Goal: Information Seeking & Learning: Check status

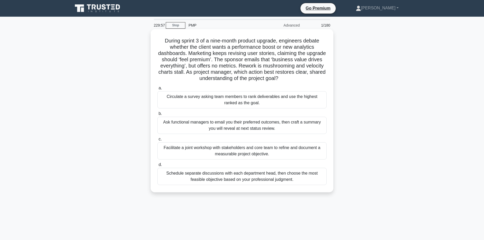
scroll to position [1, 0]
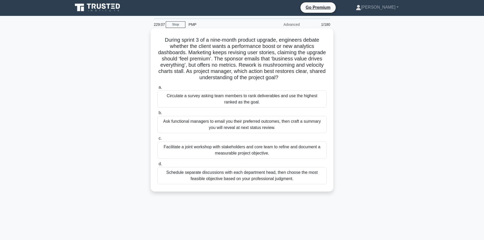
click at [225, 150] on div "Facilitate a joint workshop with stakeholders and core team to refine and docum…" at bounding box center [241, 150] width 169 height 17
click at [157, 140] on input "c. Facilitate a joint workshop with stakeholders and core team to refine and do…" at bounding box center [157, 138] width 0 height 3
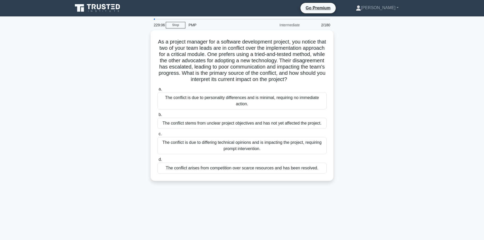
scroll to position [0, 0]
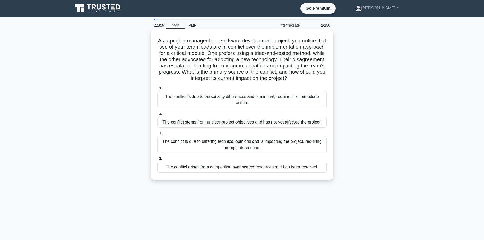
click at [238, 146] on div "The conflict is due to differing technical opinions and is impacting the projec…" at bounding box center [241, 144] width 169 height 17
click at [157, 135] on input "c. The conflict is due to differing technical opinions and is impacting the pro…" at bounding box center [157, 133] width 0 height 3
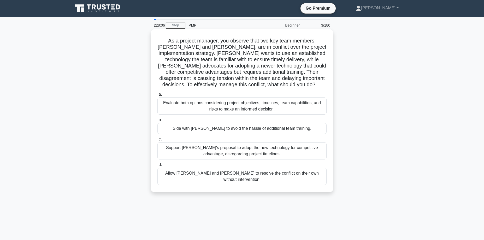
click at [227, 108] on div "Evaluate both options considering project objectives, timelines, team capabilit…" at bounding box center [241, 106] width 169 height 17
click at [157, 96] on input "a. Evaluate both options considering project objectives, timelines, team capabi…" at bounding box center [157, 94] width 0 height 3
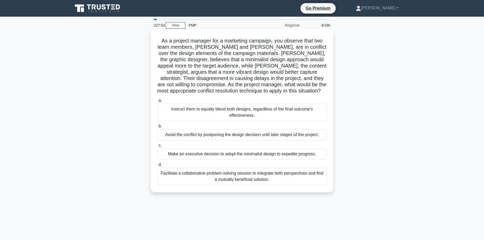
click at [236, 180] on div "Facilitate a collaborative problem-solving session to integrate both perspectiv…" at bounding box center [241, 176] width 169 height 17
click at [157, 167] on input "d. Facilitate a collaborative problem-solving session to integrate both perspec…" at bounding box center [157, 164] width 0 height 3
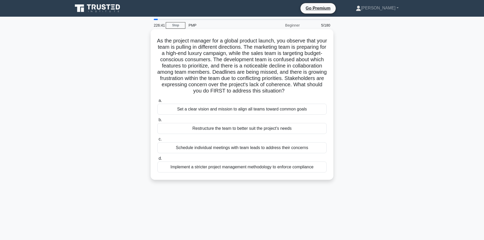
click at [221, 115] on div "Set a clear vision and mission to align all teams toward common goals" at bounding box center [241, 109] width 169 height 11
click at [157, 103] on input "a. Set a clear vision and mission to align all teams toward common goals" at bounding box center [157, 100] width 0 height 3
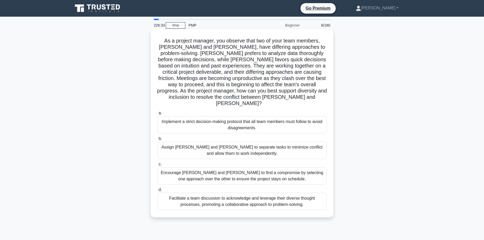
click at [216, 199] on div "Facilitate a team discussion to acknowledge and leverage their diverse thought …" at bounding box center [241, 201] width 169 height 17
click at [157, 192] on input "d. Facilitate a team discussion to acknowledge and leverage their diverse thoug…" at bounding box center [157, 189] width 0 height 3
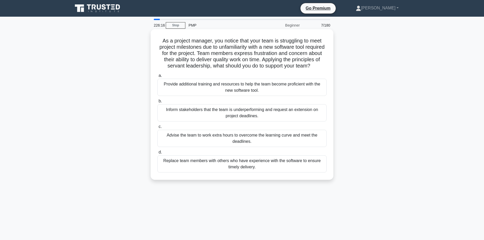
click at [241, 87] on div "Provide additional training and resources to help the team become proficient wi…" at bounding box center [241, 87] width 169 height 17
click at [157, 78] on input "a. Provide additional training and resources to help the team become proficient…" at bounding box center [157, 75] width 0 height 3
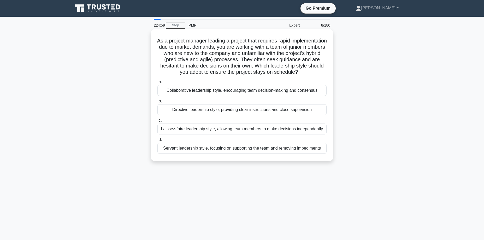
click at [254, 115] on div "Directive leadership style, providing clear instructions and close supervision" at bounding box center [241, 109] width 169 height 11
click at [157, 103] on input "b. Directive leadership style, providing clear instructions and close supervisi…" at bounding box center [157, 101] width 0 height 3
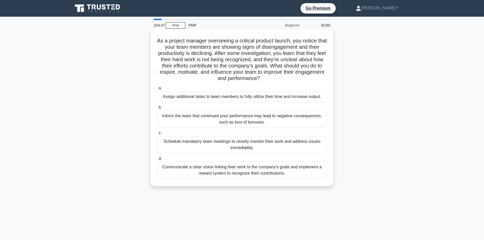
click at [233, 173] on div "Communicate a clear vision linking their work to the company's goals and implem…" at bounding box center [241, 170] width 169 height 17
click at [157, 161] on input "d. Communicate a clear vision linking their work to the company's goals and imp…" at bounding box center [157, 158] width 0 height 3
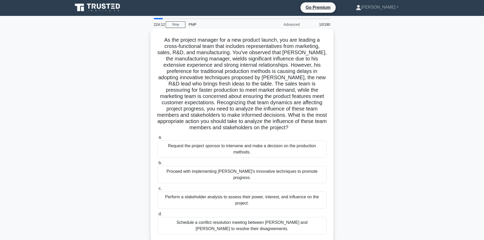
scroll to position [1, 0]
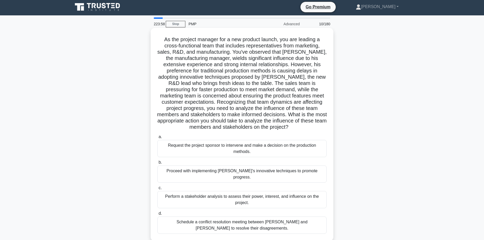
click at [216, 195] on div "Perform a stakeholder analysis to assess their power, interest, and influence o…" at bounding box center [241, 199] width 169 height 17
click at [157, 190] on input "c. Perform a stakeholder analysis to assess their power, interest, and influenc…" at bounding box center [157, 188] width 0 height 3
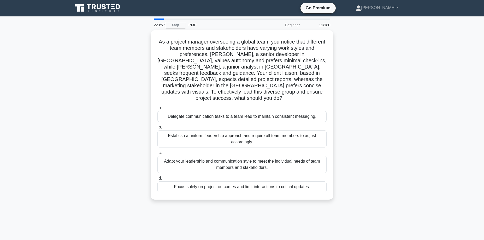
scroll to position [0, 0]
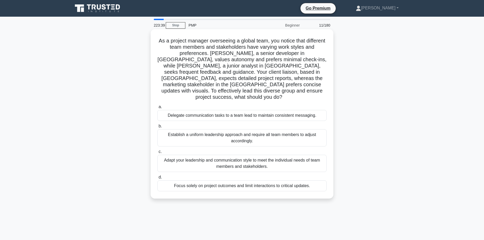
click at [213, 155] on div "Adapt your leadership and communication style to meet the individual needs of t…" at bounding box center [241, 163] width 169 height 17
click at [157, 153] on input "c. Adapt your leadership and communication style to meet the individual needs o…" at bounding box center [157, 151] width 0 height 3
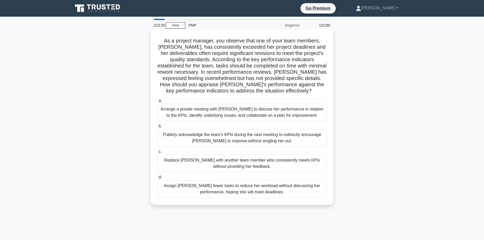
click at [236, 111] on div "Arrange a private meeting with [PERSON_NAME] to discuss her performance in rela…" at bounding box center [241, 112] width 169 height 17
click at [157, 103] on input "a. Arrange a private meeting with [PERSON_NAME] to discuss her performance in r…" at bounding box center [157, 100] width 0 height 3
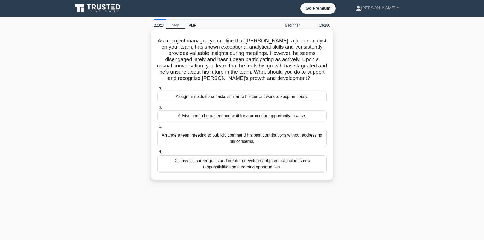
click at [210, 165] on div "Discuss his career goals and create a development plan that includes new respon…" at bounding box center [241, 164] width 169 height 17
click at [157, 154] on input "d. Discuss his career goals and create a development plan that includes new res…" at bounding box center [157, 152] width 0 height 3
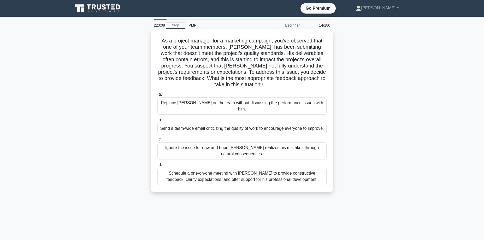
click at [207, 179] on div "Schedule a one-on-one meeting with [PERSON_NAME] to provide constructive feedba…" at bounding box center [241, 176] width 169 height 17
click at [157, 167] on input "d. Schedule a one-on-one meeting with [PERSON_NAME] to provide constructive fee…" at bounding box center [157, 164] width 0 height 3
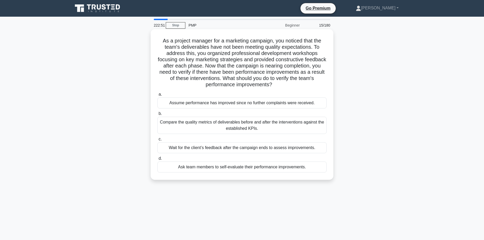
click at [217, 124] on div "Compare the quality metrics of deliverables before and after the interventions …" at bounding box center [241, 125] width 169 height 17
click at [157, 116] on input "b. Compare the quality metrics of deliverables before and after the interventio…" at bounding box center [157, 113] width 0 height 3
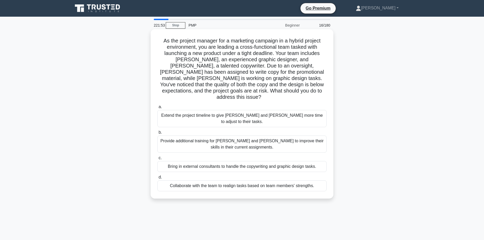
click at [253, 181] on div "Collaborate with the team to realign tasks based on team members' strengths." at bounding box center [241, 186] width 169 height 11
click at [157, 176] on input "d. Collaborate with the team to realign tasks based on team members' strengths." at bounding box center [157, 177] width 0 height 3
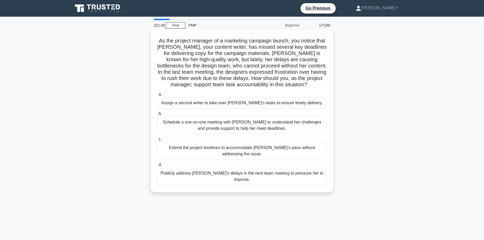
click at [232, 127] on div "Schedule a one-on-one meeting with [PERSON_NAME] to understand her challenges a…" at bounding box center [241, 125] width 169 height 17
click at [157, 116] on input "b. Schedule a one-on-one meeting with [PERSON_NAME] to understand her challenge…" at bounding box center [157, 113] width 0 height 3
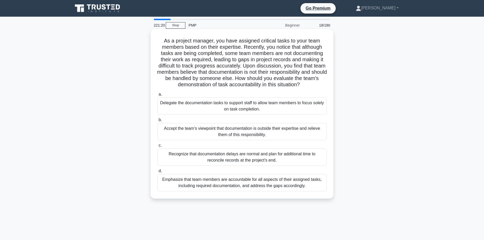
scroll to position [5, 0]
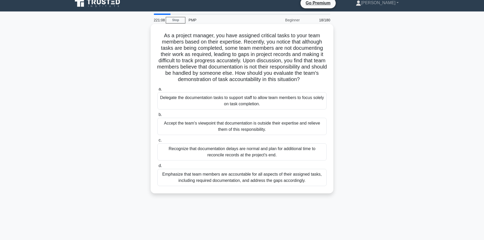
click at [246, 178] on div "Emphasize that team members are accountable for all aspects of their assigned t…" at bounding box center [241, 177] width 169 height 17
click at [157, 168] on input "d. Emphasize that team members are accountable for all aspects of their assigne…" at bounding box center [157, 165] width 0 height 3
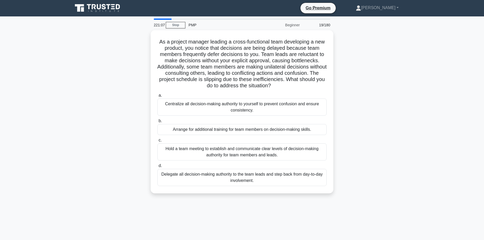
scroll to position [0, 0]
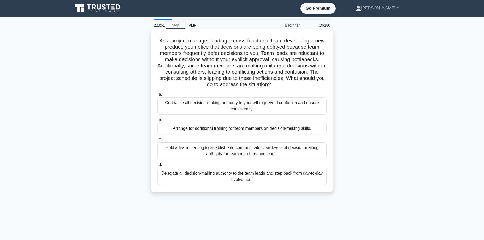
click at [220, 151] on div "Hold a team meeting to establish and communicate clear levels of decision-makin…" at bounding box center [241, 151] width 169 height 17
click at [157, 141] on input "c. Hold a team meeting to establish and communicate clear levels of decision-ma…" at bounding box center [157, 139] width 0 height 3
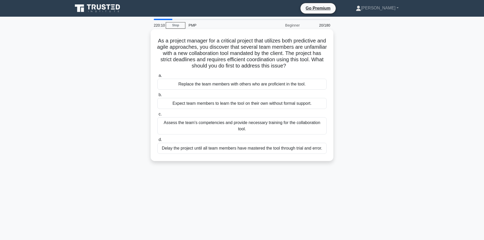
click at [224, 128] on div "Assess the team's competencies and provide necessary training for the collabora…" at bounding box center [241, 125] width 169 height 17
click at [157, 116] on input "c. Assess the team's competencies and provide necessary training for the collab…" at bounding box center [157, 114] width 0 height 3
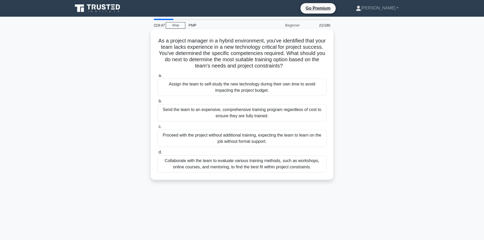
click at [241, 166] on div "Collaborate with the team to evaluate various training methods, such as worksho…" at bounding box center [241, 164] width 169 height 17
click at [157, 154] on input "d. Collaborate with the team to evaluate various training methods, such as work…" at bounding box center [157, 152] width 0 height 3
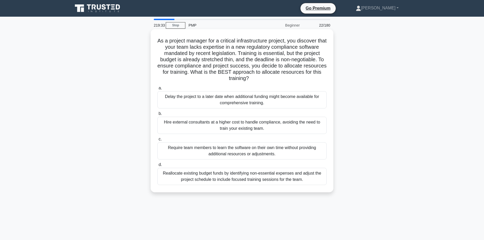
click at [219, 178] on div "Reallocate existing budget funds by identifying non-essential expenses and adju…" at bounding box center [241, 176] width 169 height 17
click at [157, 167] on input "d. Reallocate existing budget funds by identifying non-essential expenses and a…" at bounding box center [157, 164] width 0 height 3
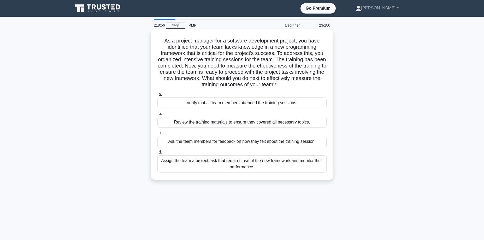
click at [235, 163] on div "Assign the team a project task that requires use of the new framework and monit…" at bounding box center [241, 164] width 169 height 17
click at [157, 154] on input "d. Assign the team a project task that requires use of the new framework and mo…" at bounding box center [157, 152] width 0 height 3
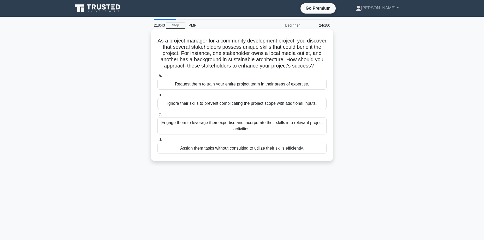
click at [214, 126] on div "Engage them to leverage their expertise and incorporate their skills into relev…" at bounding box center [241, 125] width 169 height 17
click at [157, 116] on input "c. Engage them to leverage their expertise and incorporate their skills into re…" at bounding box center [157, 114] width 0 height 3
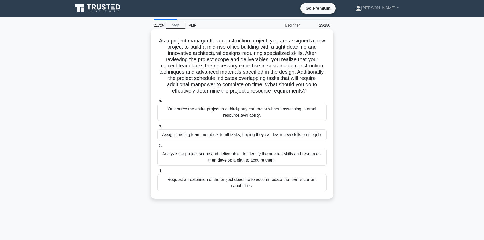
click at [208, 158] on div "Analyze the project scope and deliverables to identify the needed skills and re…" at bounding box center [241, 157] width 169 height 17
click at [157, 147] on input "c. Analyze the project scope and deliverables to identify the needed skills and…" at bounding box center [157, 145] width 0 height 3
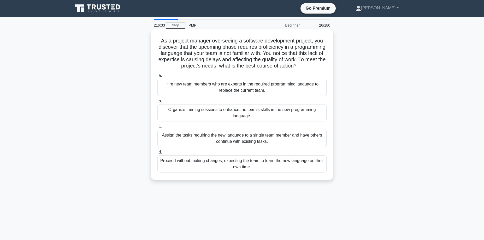
click at [209, 112] on div "Organize training sessions to enhance the team's skills in the new programming …" at bounding box center [241, 112] width 169 height 17
click at [157, 103] on input "b. Organize training sessions to enhance the team's skills in the new programmi…" at bounding box center [157, 101] width 0 height 3
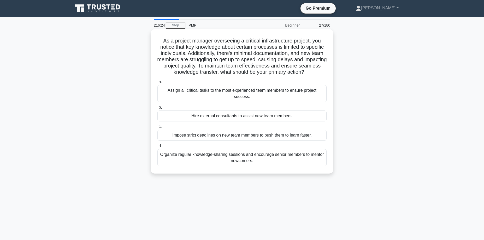
click at [188, 158] on div "Organize regular knowledge-sharing sessions and encourage senior members to men…" at bounding box center [241, 157] width 169 height 17
click at [157, 148] on input "d. Organize regular knowledge-sharing sessions and encourage senior members to …" at bounding box center [157, 146] width 0 height 3
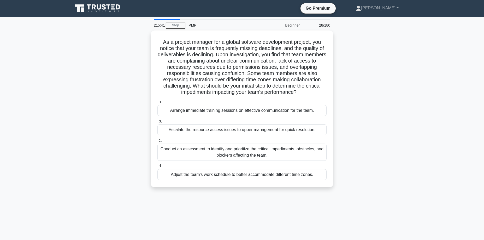
click at [222, 151] on div "Conduct an assessment to identify and prioritize the critical impediments, obst…" at bounding box center [241, 152] width 169 height 17
click at [157, 143] on input "c. Conduct an assessment to identify and prioritize the critical impediments, o…" at bounding box center [157, 140] width 0 height 3
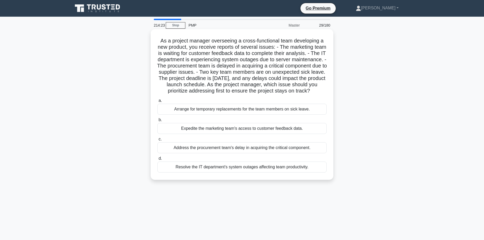
click at [213, 167] on div "Resolve the IT department's system outages affecting team productivity." at bounding box center [241, 167] width 169 height 11
click at [157, 161] on input "d. Resolve the IT department's system outages affecting team productivity." at bounding box center [157, 158] width 0 height 3
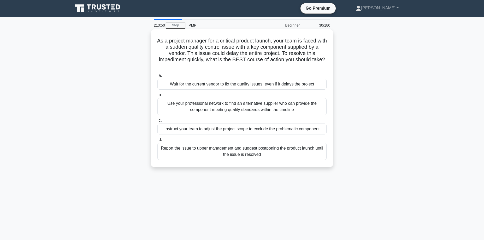
click at [202, 109] on div "Use your professional network to find an alternative supplier who can provide t…" at bounding box center [241, 106] width 169 height 17
click at [157, 97] on input "b. Use your professional network to find an alternative supplier who can provid…" at bounding box center [157, 94] width 0 height 3
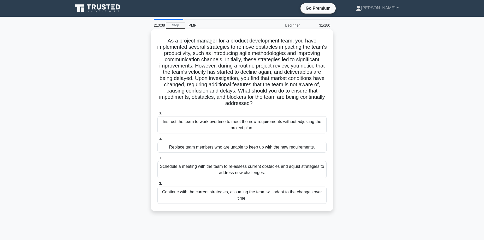
click at [201, 171] on div "Schedule a meeting with the team to re-assess current obstacles and adjust stra…" at bounding box center [241, 169] width 169 height 17
click at [157, 160] on input "c. Schedule a meeting with the team to re-assess current obstacles and adjust s…" at bounding box center [157, 158] width 0 height 3
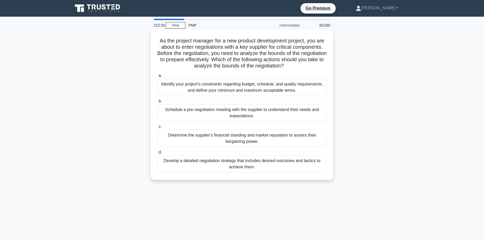
click at [216, 89] on div "Identify your project's constraints regarding budget, schedule, and quality req…" at bounding box center [241, 87] width 169 height 17
click at [157, 78] on input "a. Identify your project's constraints regarding budget, schedule, and quality …" at bounding box center [157, 75] width 0 height 3
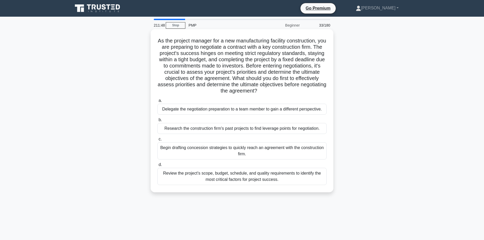
click at [229, 180] on div "Review the project’s scope, budget, schedule, and quality requirements to ident…" at bounding box center [241, 176] width 169 height 17
click at [157, 167] on input "d. Review the project’s scope, budget, schedule, and quality requirements to id…" at bounding box center [157, 164] width 0 height 3
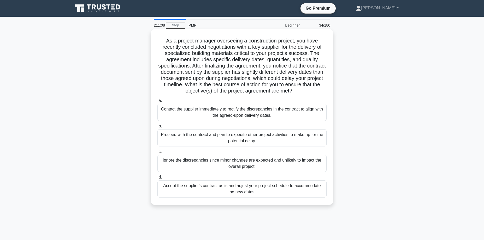
click at [217, 114] on div "Contact the supplier immediately to rectify the discrepancies in the contract t…" at bounding box center [241, 112] width 169 height 17
click at [157, 103] on input "a. Contact the supplier immediately to rectify the discrepancies in the contrac…" at bounding box center [157, 100] width 0 height 3
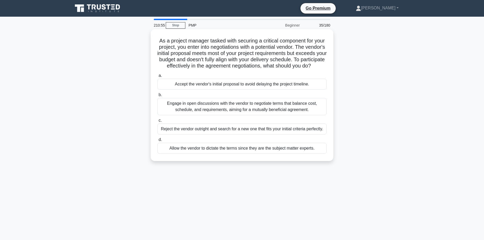
click at [202, 115] on div "Engage in open discussions with the vendor to negotiate terms that balance cost…" at bounding box center [241, 106] width 169 height 17
click at [157, 97] on input "b. Engage in open discussions with the vendor to negotiate terms that balance c…" at bounding box center [157, 94] width 0 height 3
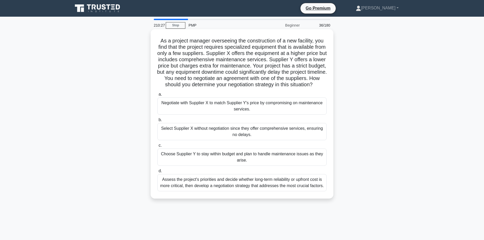
click at [191, 181] on div "Assess the project's priorities and decide whether long-term reliability or upf…" at bounding box center [241, 182] width 169 height 17
click at [157, 173] on input "d. Assess the project's priorities and decide whether long-term reliability or …" at bounding box center [157, 171] width 0 height 3
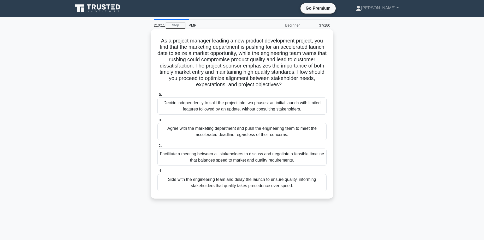
click at [207, 160] on div "Facilitate a meeting between all stakeholders to discuss and negotiate a feasib…" at bounding box center [241, 157] width 169 height 17
click at [157, 147] on input "c. Facilitate a meeting between all stakeholders to discuss and negotiate a fea…" at bounding box center [157, 145] width 0 height 3
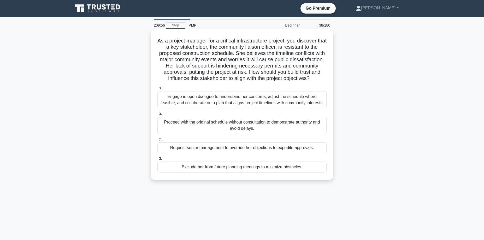
click at [197, 101] on div "Engage in open dialogue to understand her concerns, adjust the schedule where f…" at bounding box center [241, 99] width 169 height 17
click at [157, 90] on input "a. Engage in open dialogue to understand her concerns, adjust the schedule wher…" at bounding box center [157, 88] width 0 height 3
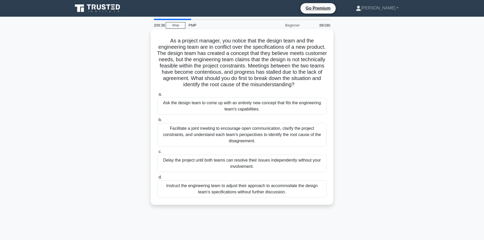
click at [205, 132] on div "Facilitate a joint meeting to encourage open communication, clarify the project…" at bounding box center [241, 134] width 169 height 23
click at [157, 122] on input "b. Facilitate a joint meeting to encourage open communication, clarify the proj…" at bounding box center [157, 120] width 0 height 3
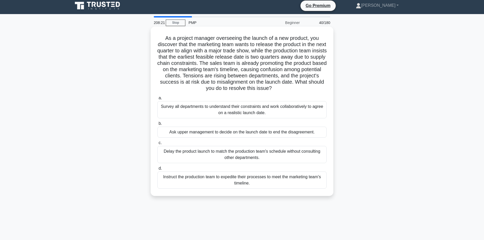
scroll to position [1, 0]
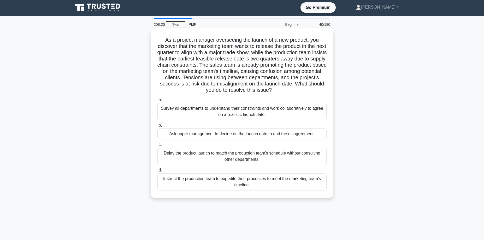
click at [209, 113] on div "Survey all departments to understand their constraints and work collaboratively…" at bounding box center [241, 111] width 169 height 17
click at [157, 102] on input "a. Survey all departments to understand their constraints and work collaborativ…" at bounding box center [157, 99] width 0 height 3
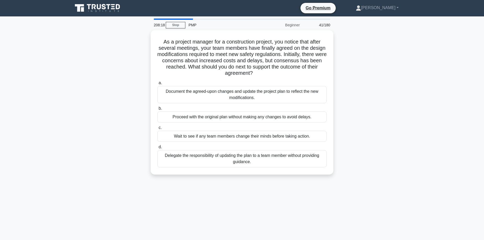
scroll to position [0, 0]
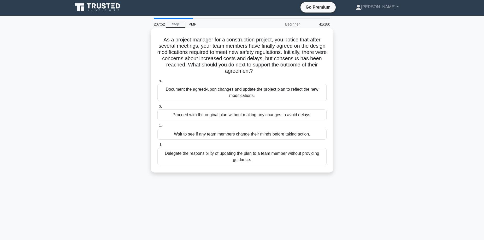
click at [250, 94] on div "Document the agreed-upon changes and update the project plan to reflect the new…" at bounding box center [241, 92] width 169 height 17
click at [157, 83] on input "a. Document the agreed-upon changes and update the project plan to reflect the …" at bounding box center [157, 80] width 0 height 3
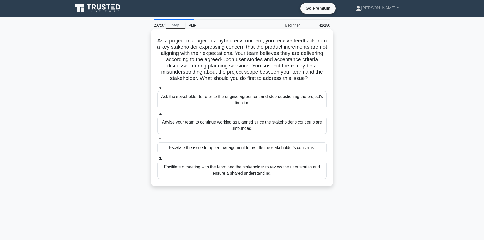
click at [236, 172] on div "Facilitate a meeting with the team and the stakeholder to review the user stori…" at bounding box center [241, 170] width 169 height 17
click at [157, 161] on input "d. Facilitate a meeting with the team and the stakeholder to review the user st…" at bounding box center [157, 158] width 0 height 3
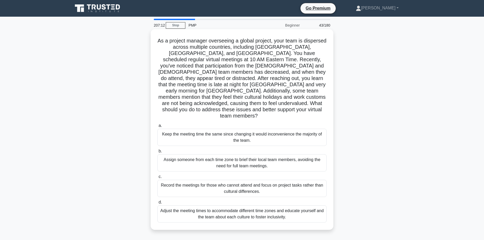
click at [235, 206] on div "Adjust the meeting times to accommodate different time zones and educate yourse…" at bounding box center [241, 214] width 169 height 17
click at [157, 201] on input "d. Adjust the meeting times to accommodate different time zones and educate you…" at bounding box center [157, 202] width 0 height 3
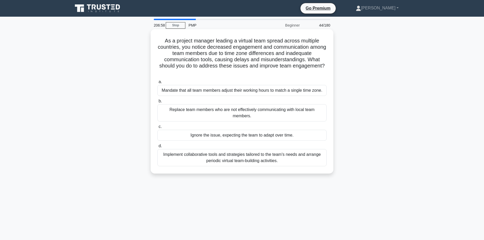
click at [255, 157] on div "Implement collaborative tools and strategies tailored to the team's needs and a…" at bounding box center [241, 157] width 169 height 17
click at [157, 148] on input "d. Implement collaborative tools and strategies tailored to the team's needs an…" at bounding box center [157, 146] width 0 height 3
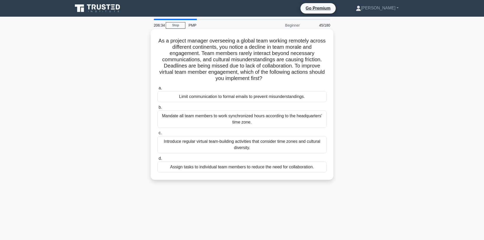
click at [251, 145] on div "Introduce regular virtual team-building activities that consider time zones and…" at bounding box center [241, 144] width 169 height 17
click at [157, 135] on input "c. Introduce regular virtual team-building activities that consider time zones …" at bounding box center [157, 133] width 0 height 3
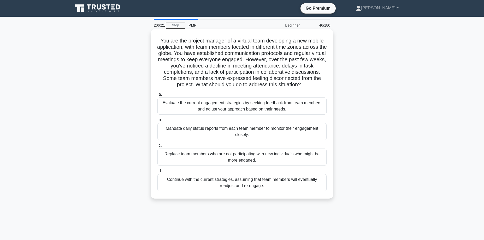
click at [256, 105] on div "Evaluate the current engagement strategies by seeking feedback from team member…" at bounding box center [241, 106] width 169 height 17
click at [157, 96] on input "a. Evaluate the current engagement strategies by seeking feedback from team mem…" at bounding box center [157, 94] width 0 height 3
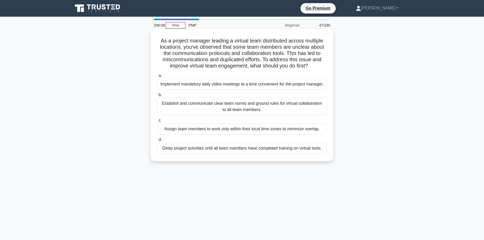
click at [254, 112] on div "Establish and communicate clear team norms and ground rules for virtual collabo…" at bounding box center [241, 106] width 169 height 17
click at [157, 97] on input "b. Establish and communicate clear team norms and ground rules for virtual coll…" at bounding box center [157, 94] width 0 height 3
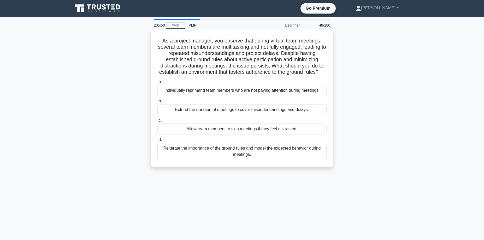
click at [228, 151] on div "Reiterate the importance of the ground rules and model the expected behavior du…" at bounding box center [241, 151] width 169 height 17
click at [157, 142] on input "d. Reiterate the importance of the ground rules and model the expected behavior…" at bounding box center [157, 139] width 0 height 3
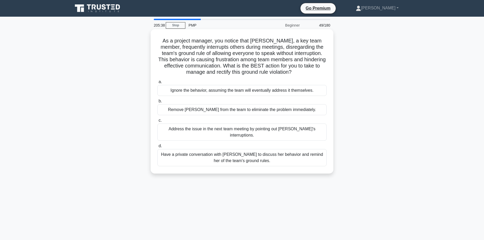
click at [227, 154] on div "Have a private conversation with [PERSON_NAME] to discuss her behavior and remi…" at bounding box center [241, 157] width 169 height 17
click at [157, 148] on input "d. Have a private conversation with [PERSON_NAME] to discuss her behavior and r…" at bounding box center [157, 146] width 0 height 3
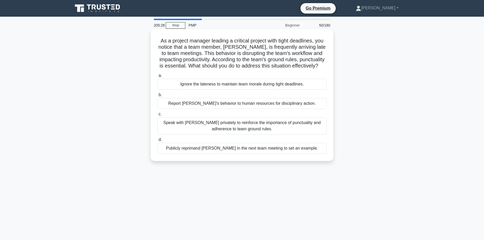
click at [243, 127] on div "Speak with [PERSON_NAME] privately to reinforce the importance of punctuality a…" at bounding box center [241, 125] width 169 height 17
click at [157, 116] on input "c. Speak with [PERSON_NAME] privately to reinforce the importance of punctualit…" at bounding box center [157, 114] width 0 height 3
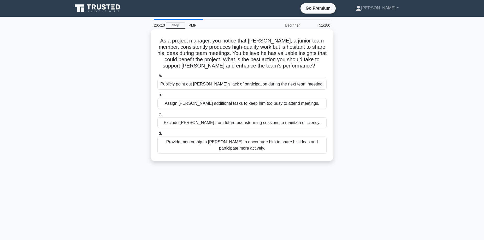
click at [241, 147] on div "Provide mentorship to [PERSON_NAME] to encourage him to share his ideas and par…" at bounding box center [241, 145] width 169 height 17
click at [157, 135] on input "d. Provide mentorship to [PERSON_NAME] to encourage him to share his ideas and …" at bounding box center [157, 133] width 0 height 3
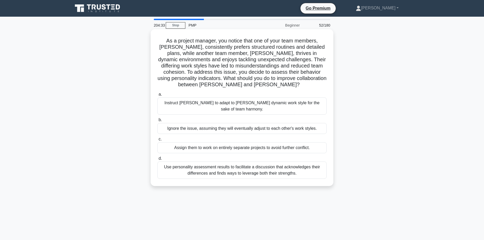
click at [202, 167] on div "Use personality assessment results to facilitate a discussion that acknowledges…" at bounding box center [241, 170] width 169 height 17
click at [157, 161] on input "d. Use personality assessment results to facilitate a discussion that acknowled…" at bounding box center [157, 158] width 0 height 3
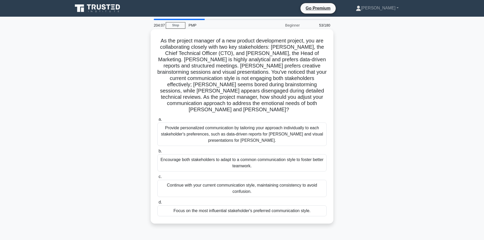
click at [227, 132] on div "Provide personalized communication by tailoring your approach individually to e…" at bounding box center [241, 134] width 169 height 23
click at [157, 121] on input "a. Provide personalized communication by tailoring your approach individually t…" at bounding box center [157, 119] width 0 height 3
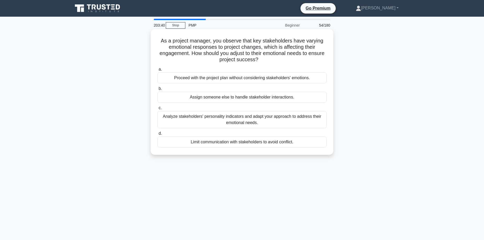
click at [246, 120] on div "Analyze stakeholders' personality indicators and adapt your approach to address…" at bounding box center [241, 119] width 169 height 17
click at [157, 110] on input "c. Analyze stakeholders' personality indicators and adapt your approach to addr…" at bounding box center [157, 108] width 0 height 3
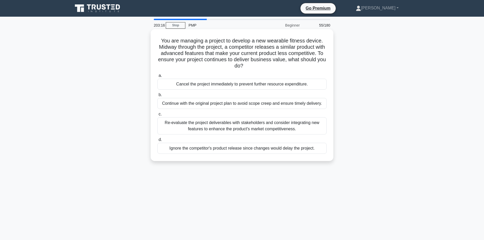
click at [228, 126] on div "Re-evaluate the project deliverables with stakeholders and consider integrating…" at bounding box center [241, 125] width 169 height 17
click at [157, 116] on input "c. Re-evaluate the project deliverables with stakeholders and consider integrat…" at bounding box center [157, 114] width 0 height 3
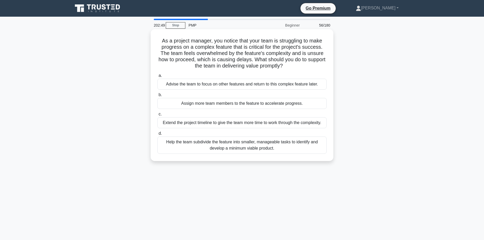
click at [231, 146] on div "Help the team subdivide the feature into smaller, manageable tasks to identify …" at bounding box center [241, 145] width 169 height 17
click at [157, 135] on input "d. Help the team subdivide the feature into smaller, manageable tasks to identi…" at bounding box center [157, 133] width 0 height 3
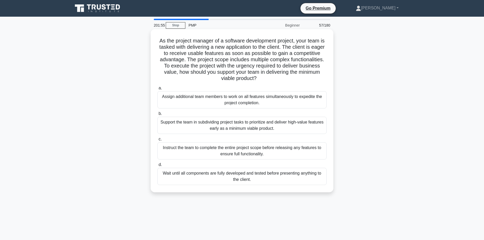
click at [222, 123] on div "Support the team in subdividing project tasks to prioritize and deliver high-va…" at bounding box center [241, 125] width 169 height 17
click at [157, 116] on input "b. Support the team in subdividing project tasks to prioritize and deliver high…" at bounding box center [157, 113] width 0 height 3
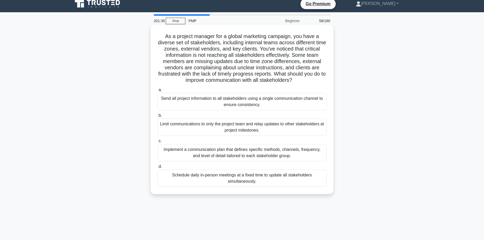
scroll to position [5, 0]
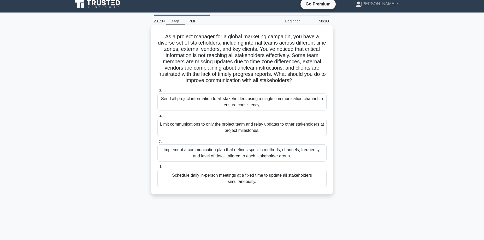
click at [211, 157] on div "Implement a communication plan that defines specific methods, channels, frequen…" at bounding box center [241, 153] width 169 height 17
click at [157, 143] on input "c. Implement a communication plan that defines specific methods, channels, freq…" at bounding box center [157, 141] width 0 height 3
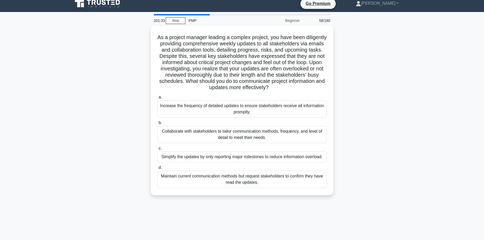
scroll to position [3, 0]
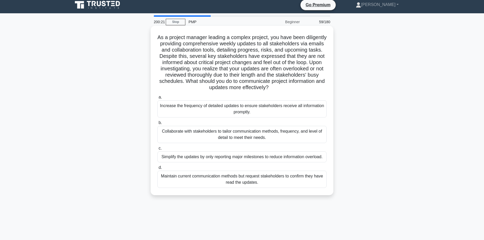
click at [218, 135] on div "Collaborate with stakeholders to tailor communication methods, frequency, and l…" at bounding box center [241, 134] width 169 height 17
click at [157, 125] on input "b. Collaborate with stakeholders to tailor communication methods, frequency, an…" at bounding box center [157, 122] width 0 height 3
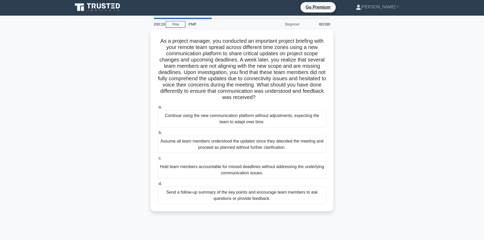
scroll to position [0, 0]
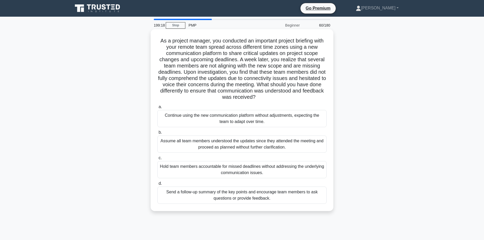
click at [249, 198] on div "Send a follow-up summary of the key points and encourage team members to ask qu…" at bounding box center [241, 195] width 169 height 17
click at [157, 186] on input "d. Send a follow-up summary of the key points and encourage team members to ask…" at bounding box center [157, 183] width 0 height 3
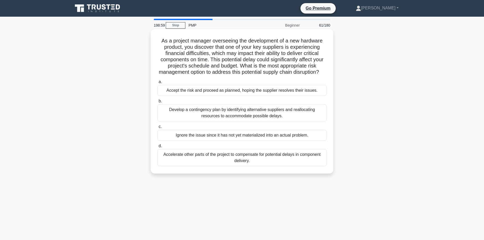
click at [241, 114] on div "Develop a contingency plan by identifying alternative suppliers and reallocatin…" at bounding box center [241, 112] width 169 height 17
click at [157, 103] on input "b. Develop a contingency plan by identifying alternative suppliers and realloca…" at bounding box center [157, 101] width 0 height 3
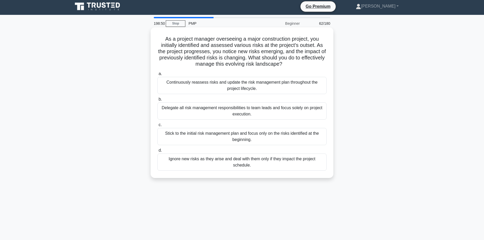
scroll to position [4, 0]
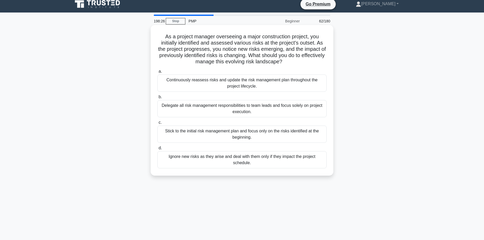
click at [243, 84] on div "Continuously reassess risks and update the risk management plan throughout the …" at bounding box center [241, 83] width 169 height 17
click at [157, 73] on input "a. Continuously reassess risks and update the risk management plan throughout t…" at bounding box center [157, 71] width 0 height 3
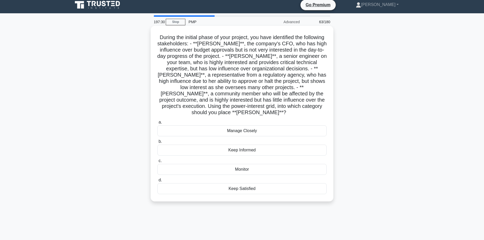
scroll to position [3, 0]
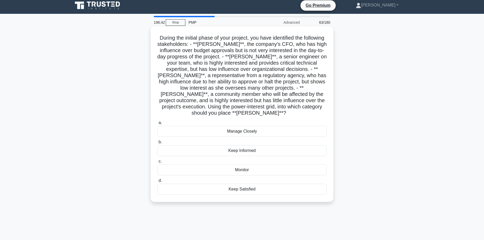
click at [246, 126] on div "Manage Closely" at bounding box center [241, 131] width 169 height 11
click at [157, 125] on input "a. Manage Closely" at bounding box center [157, 122] width 0 height 3
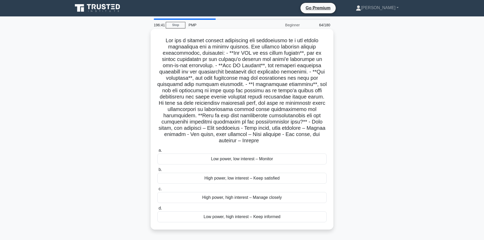
scroll to position [0, 0]
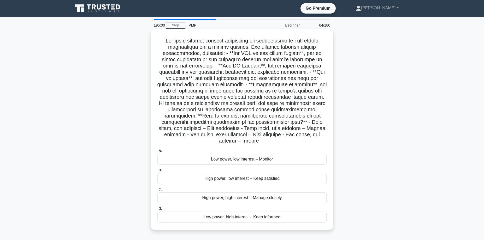
click at [243, 180] on div "High power, low interest – Keep satisfied" at bounding box center [241, 178] width 169 height 11
click at [157, 172] on input "b. High power, low interest – Keep satisfied" at bounding box center [157, 170] width 0 height 3
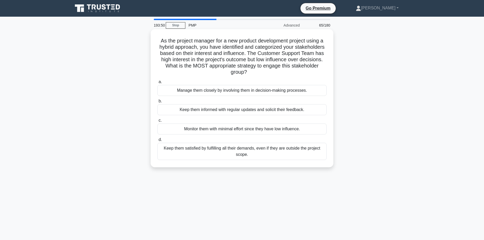
click at [234, 110] on div "Keep them informed with regular updates and solicit their feedback." at bounding box center [241, 109] width 169 height 11
click at [157, 103] on input "b. Keep them informed with regular updates and solicit their feedback." at bounding box center [157, 101] width 0 height 3
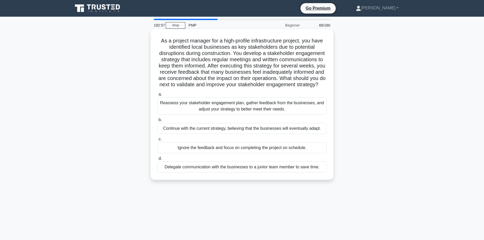
click at [196, 106] on div "Reassess your stakeholder engagement plan, gather feedback from the businesses,…" at bounding box center [241, 106] width 169 height 17
click at [157, 96] on input "a. Reassess your stakeholder engagement plan, gather feedback from the business…" at bounding box center [157, 94] width 0 height 3
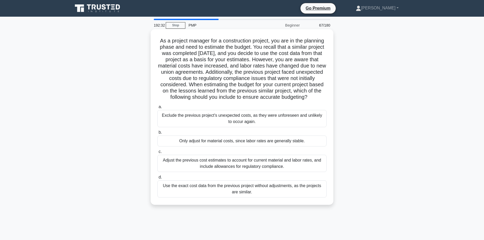
click at [214, 164] on div "Adjust the previous cost estimates to account for current material and labor ra…" at bounding box center [241, 163] width 169 height 17
click at [157, 154] on input "c. Adjust the previous cost estimates to account for current material and labor…" at bounding box center [157, 151] width 0 height 3
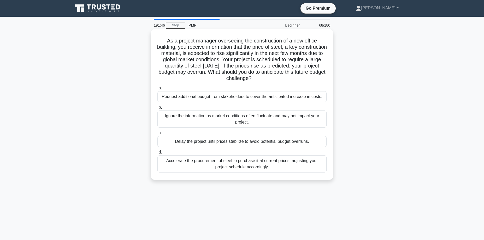
click at [214, 165] on div "Accelerate the procurement of steel to purchase it at current prices, adjusting…" at bounding box center [241, 164] width 169 height 17
click at [157, 154] on input "d. Accelerate the procurement of steel to purchase it at current prices, adjust…" at bounding box center [157, 152] width 0 height 3
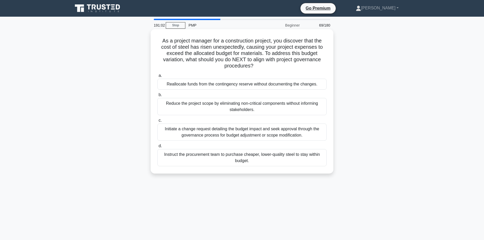
click at [234, 133] on div "Initiate a change request detailing the budget impact and seek approval through…" at bounding box center [241, 132] width 169 height 17
click at [157, 122] on input "c. Initiate a change request detailing the budget impact and seek approval thro…" at bounding box center [157, 120] width 0 height 3
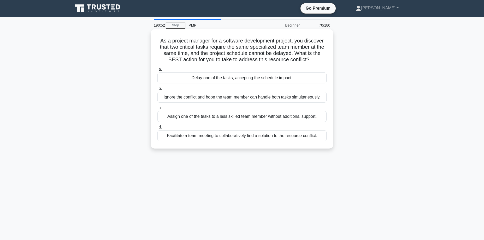
click at [206, 138] on div "Facilitate a team meeting to collaboratively find a solution to the resource co…" at bounding box center [241, 136] width 169 height 11
click at [157, 129] on input "d. Facilitate a team meeting to collaboratively find a solution to the resource…" at bounding box center [157, 127] width 0 height 3
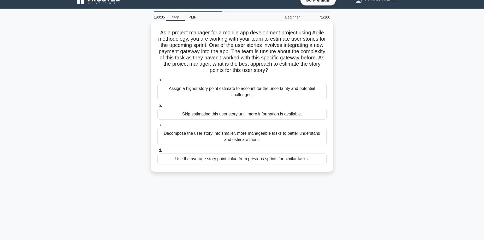
scroll to position [9, 0]
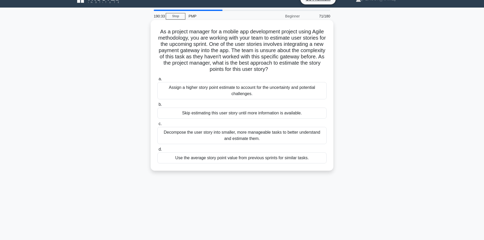
click at [222, 137] on div "Decompose the user story into smaller, more manageable tasks to better understa…" at bounding box center [241, 135] width 169 height 17
click at [157, 126] on input "c. Decompose the user story into smaller, more manageable tasks to better under…" at bounding box center [157, 123] width 0 height 3
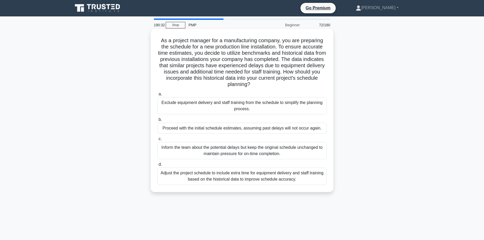
scroll to position [0, 0]
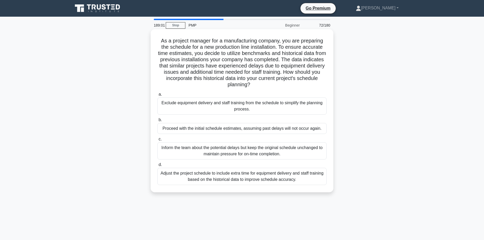
click at [216, 178] on div "Adjust the project schedule to include extra time for equipment delivery and st…" at bounding box center [241, 176] width 169 height 17
click at [157, 167] on input "d. Adjust the project schedule to include extra time for equipment delivery and…" at bounding box center [157, 164] width 0 height 3
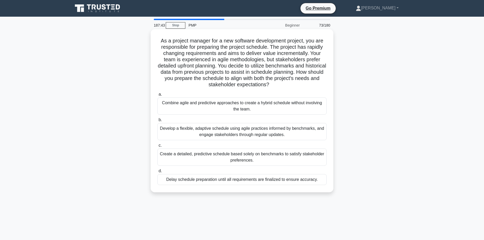
click at [222, 132] on div "Develop a flexible, adaptive schedule using agile practices informed by benchma…" at bounding box center [241, 131] width 169 height 17
click at [157, 122] on input "b. Develop a flexible, adaptive schedule using agile practices informed by benc…" at bounding box center [157, 120] width 0 height 3
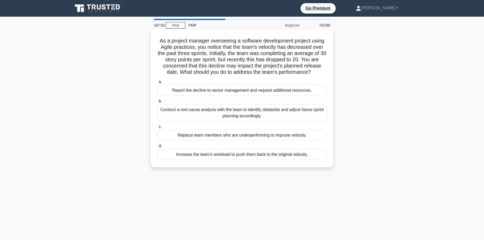
click at [211, 113] on div "Conduct a root cause analysis with the team to identify obstacles and adjust fu…" at bounding box center [241, 112] width 169 height 17
click at [157, 103] on input "b. Conduct a root cause analysis with the team to identify obstacles and adjust…" at bounding box center [157, 101] width 0 height 3
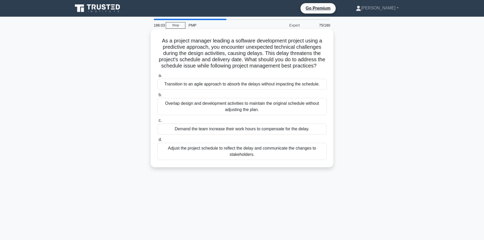
click at [212, 152] on div "Adjust the project schedule to reflect the delay and communicate the changes to…" at bounding box center [241, 151] width 169 height 17
click at [157, 142] on input "d. Adjust the project schedule to reflect the delay and communicate the changes…" at bounding box center [157, 139] width 0 height 3
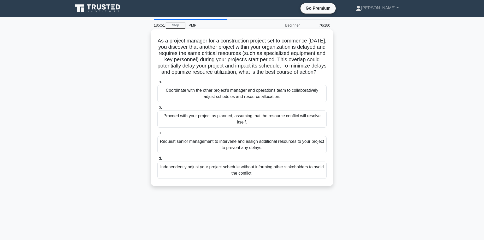
click at [228, 102] on div "Coordinate with the other project's manager and operations team to collaborativ…" at bounding box center [241, 93] width 169 height 17
click at [157, 84] on input "a. Coordinate with the other project's manager and operations team to collabora…" at bounding box center [157, 81] width 0 height 3
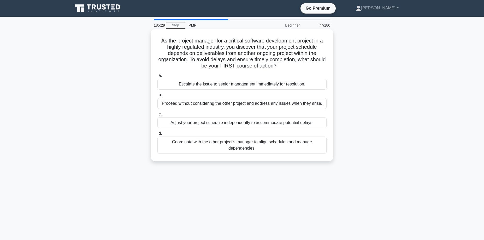
click at [226, 144] on div "Coordinate with the other project's manager to align schedules and manage depen…" at bounding box center [241, 145] width 169 height 17
click at [157, 135] on input "d. Coordinate with the other project's manager to align schedules and manage de…" at bounding box center [157, 133] width 0 height 3
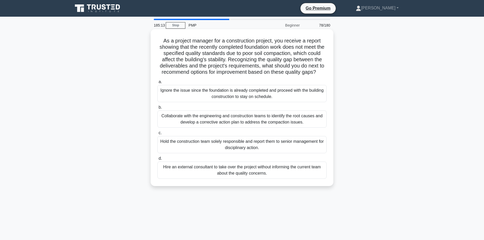
click at [270, 119] on div "Collaborate with the engineering and construction teams to identify the root ca…" at bounding box center [241, 119] width 169 height 17
click at [157, 109] on input "b. Collaborate with the engineering and construction teams to identify the root…" at bounding box center [157, 107] width 0 height 3
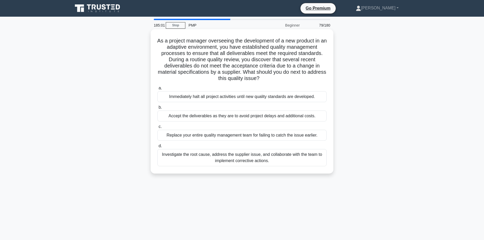
click at [205, 157] on div "Investigate the root cause, address the supplier issue, and collaborate with th…" at bounding box center [241, 157] width 169 height 17
click at [157, 148] on input "d. Investigate the root cause, address the supplier issue, and collaborate with…" at bounding box center [157, 146] width 0 height 3
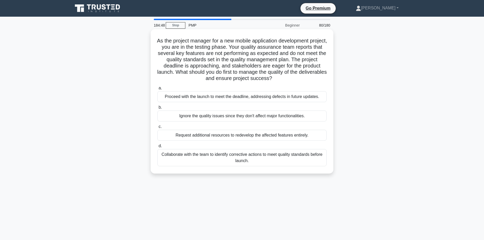
click at [209, 157] on div "Collaborate with the team to identify corrective actions to meet quality standa…" at bounding box center [241, 157] width 169 height 17
click at [157, 148] on input "d. Collaborate with the team to identify corrective actions to meet quality sta…" at bounding box center [157, 146] width 0 height 3
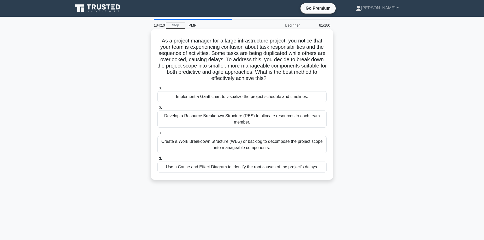
click at [215, 145] on div "Create a Work Breakdown Structure (WBS) or backlog to decompose the project sco…" at bounding box center [241, 144] width 169 height 17
click at [157, 135] on input "c. Create a Work Breakdown Structure (WBS) or backlog to decompose the project …" at bounding box center [157, 133] width 0 height 3
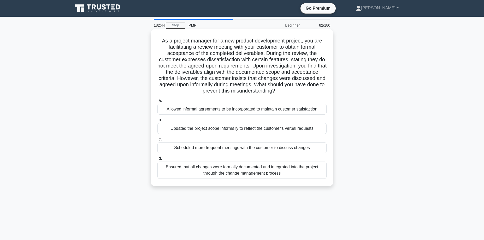
click at [246, 171] on div "Ensured that all changes were formally documented and integrated into the proje…" at bounding box center [241, 170] width 169 height 17
click at [157, 161] on input "d. Ensured that all changes were formally documented and integrated into the pr…" at bounding box center [157, 158] width 0 height 3
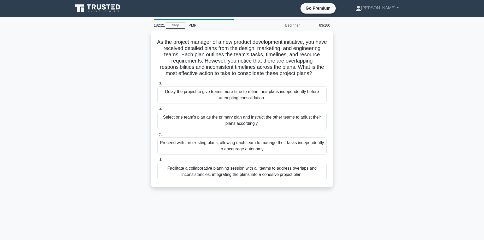
click at [246, 171] on div "Facilitate a collaborative planning session with all teams to address overlaps …" at bounding box center [241, 171] width 169 height 17
click at [157, 162] on input "d. Facilitate a collaborative planning session with all teams to address overla…" at bounding box center [157, 159] width 0 height 3
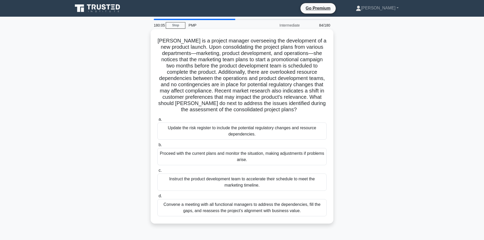
click at [267, 209] on div "Convene a meeting with all functional managers to address the dependencies, fil…" at bounding box center [241, 207] width 169 height 17
click at [157, 198] on input "d. Convene a meeting with all functional managers to address the dependencies, …" at bounding box center [157, 196] width 0 height 3
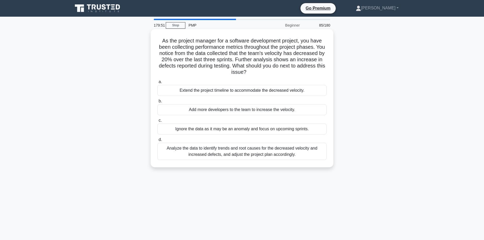
click at [215, 147] on div "Analyze the data to identify trends and root causes for the decreased velocity …" at bounding box center [241, 151] width 169 height 17
click at [157, 142] on input "d. Analyze the data to identify trends and root causes for the decreased veloci…" at bounding box center [157, 139] width 0 height 3
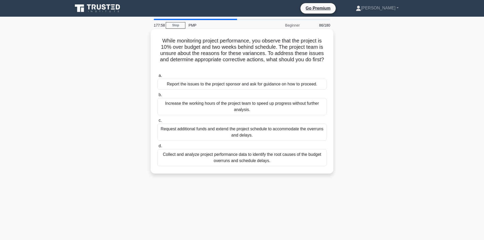
scroll to position [1, 0]
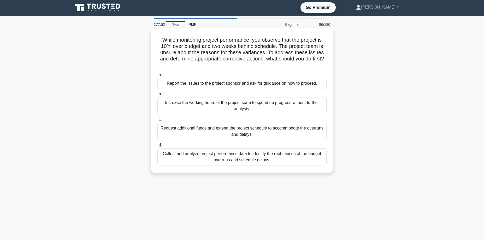
click at [243, 157] on div "Collect and analyze project performance data to identify the root causes of the…" at bounding box center [241, 157] width 169 height 17
click at [157, 147] on input "d. Collect and analyze project performance data to identify the root causes of …" at bounding box center [157, 145] width 0 height 3
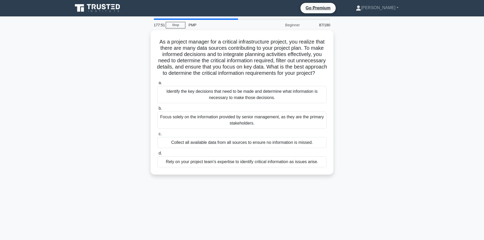
scroll to position [0, 0]
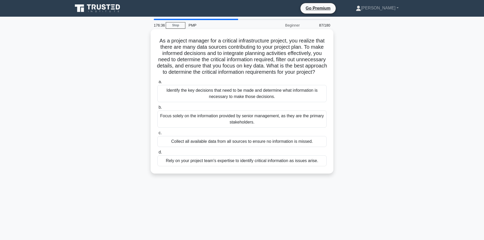
click at [231, 167] on div "Rely on your project team's expertise to identify critical information as issue…" at bounding box center [241, 161] width 169 height 11
click at [157, 154] on input "d. Rely on your project team's expertise to identify critical information as is…" at bounding box center [157, 152] width 0 height 3
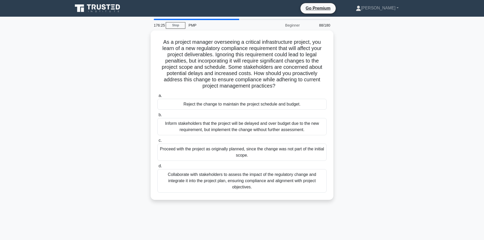
click at [228, 181] on div "Collaborate with stakeholders to assess the impact of the regulatory change and…" at bounding box center [241, 180] width 169 height 23
click at [157, 168] on input "d. Collaborate with stakeholders to assess the impact of the regulatory change …" at bounding box center [157, 166] width 0 height 3
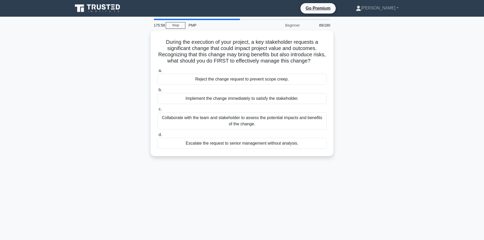
scroll to position [42, 0]
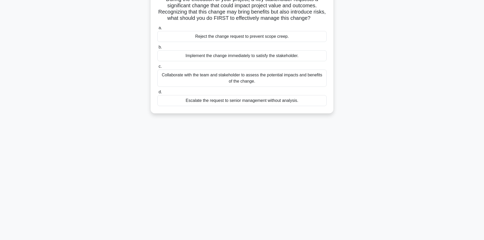
click at [214, 78] on div "Collaborate with the team and stakeholder to assess the potential impacts and b…" at bounding box center [241, 78] width 169 height 17
click at [157, 68] on input "c. Collaborate with the team and stakeholder to assess the potential impacts an…" at bounding box center [157, 66] width 0 height 3
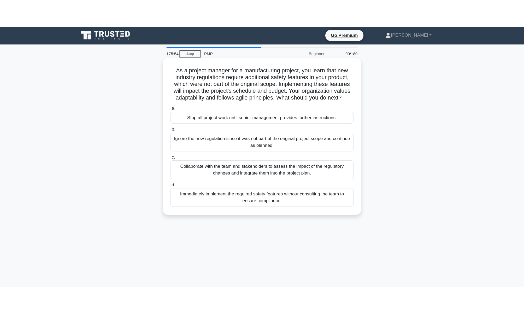
scroll to position [0, 0]
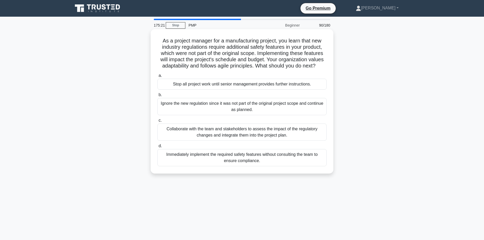
click at [247, 135] on div "Collaborate with the team and stakeholders to assess the impact of the regulato…" at bounding box center [241, 132] width 169 height 17
click at [157, 122] on input "c. Collaborate with the team and stakeholders to assess the impact of the regul…" at bounding box center [157, 120] width 0 height 3
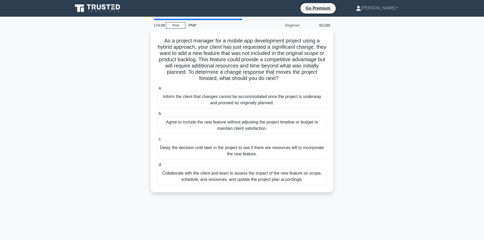
click at [213, 176] on div "Collaborate with the client and team to assess the impact of the new feature on…" at bounding box center [241, 176] width 169 height 17
click at [157, 167] on input "d. Collaborate with the client and team to assess the impact of the new feature…" at bounding box center [157, 164] width 0 height 3
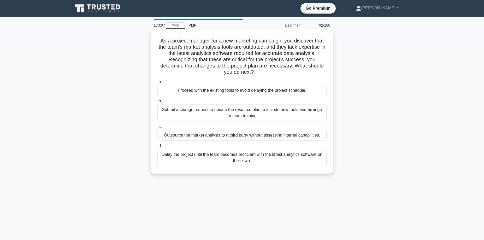
click at [230, 115] on div "Submit a change request to update the resource plan to include new tools and ar…" at bounding box center [241, 112] width 169 height 17
click at [157, 103] on input "b. Submit a change request to update the resource plan to include new tools and…" at bounding box center [157, 101] width 0 height 3
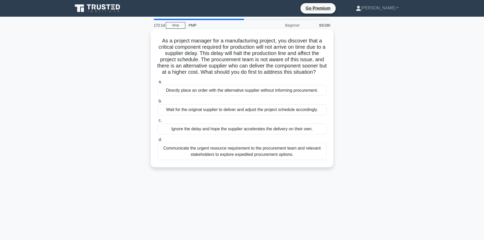
click at [249, 159] on div "Communicate the urgent resource requirement to the procurement team and relevan…" at bounding box center [241, 151] width 169 height 17
click at [157, 142] on input "d. Communicate the urgent resource requirement to the procurement team and rele…" at bounding box center [157, 139] width 0 height 3
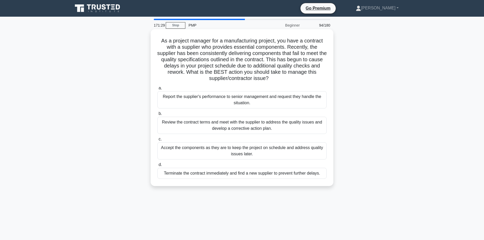
click at [244, 126] on div "Review the contract terms and meet with the supplier to address the quality iss…" at bounding box center [241, 125] width 169 height 17
click at [157, 116] on input "b. Review the contract terms and meet with the supplier to address the quality …" at bounding box center [157, 113] width 0 height 3
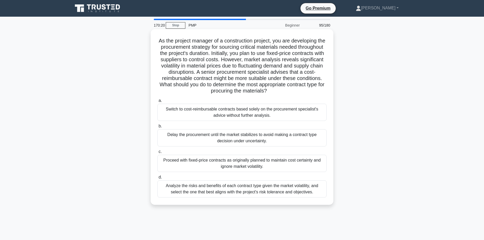
click at [223, 189] on div "Analyze the risks and benefits of each contract type given the market volatilit…" at bounding box center [241, 189] width 169 height 17
click at [157, 179] on input "d. Analyze the risks and benefits of each contract type given the market volati…" at bounding box center [157, 177] width 0 height 3
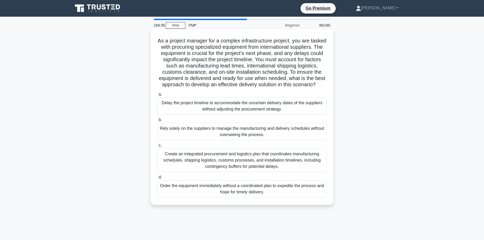
click at [218, 155] on div "Create an integrated procurement and logistics plan that coordinates manufactur…" at bounding box center [241, 160] width 169 height 23
click at [157, 147] on input "c. Create an integrated procurement and logistics plan that coordinates manufac…" at bounding box center [157, 145] width 0 height 3
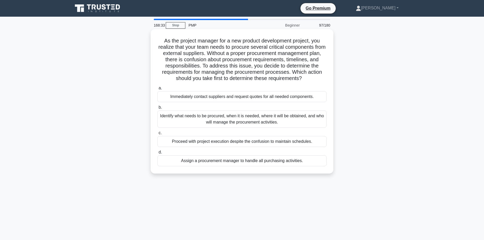
click at [234, 119] on div "Identify what needs to be procured, when it is needed, where it will be obtaine…" at bounding box center [241, 119] width 169 height 17
click at [157, 109] on input "b. Identify what needs to be procured, when it is needed, where it will be obta…" at bounding box center [157, 107] width 0 height 3
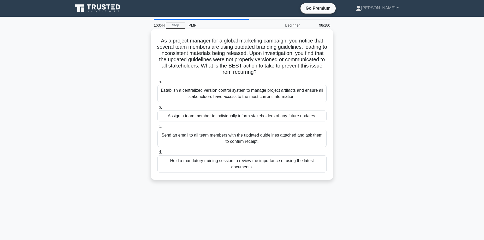
click at [230, 97] on div "Establish a centralized version control system to manage project artifacts and …" at bounding box center [241, 93] width 169 height 17
click at [157, 84] on input "a. Establish a centralized version control system to manage project artifacts a…" at bounding box center [157, 81] width 0 height 3
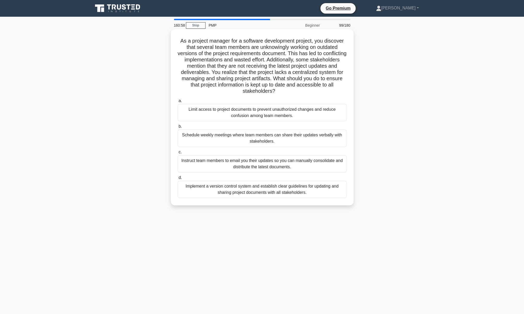
click at [245, 191] on div "Implement a version control system and establish clear guidelines for updating …" at bounding box center [262, 189] width 169 height 17
click at [178, 179] on input "d. Implement a version control system and establish clear guidelines for updati…" at bounding box center [178, 177] width 0 height 3
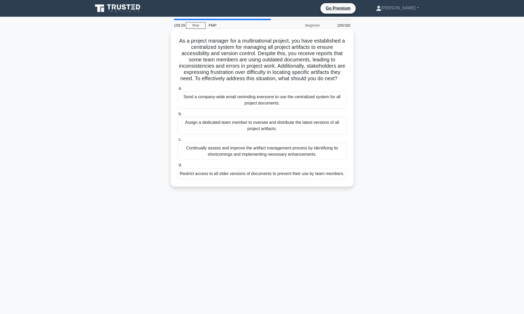
click at [214, 150] on div "Continually assess and improve the artifact management process by identifying i…" at bounding box center [262, 151] width 169 height 17
click at [178, 141] on input "c. Continually assess and improve the artifact management process by identifyin…" at bounding box center [178, 139] width 0 height 3
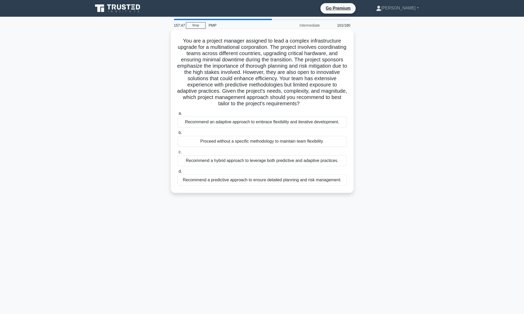
click at [314, 164] on div "Recommend a hybrid approach to leverage both predictive and adaptive practices." at bounding box center [262, 160] width 169 height 11
click at [178, 154] on input "c. Recommend a hybrid approach to leverage both predictive and adaptive practic…" at bounding box center [178, 151] width 0 height 3
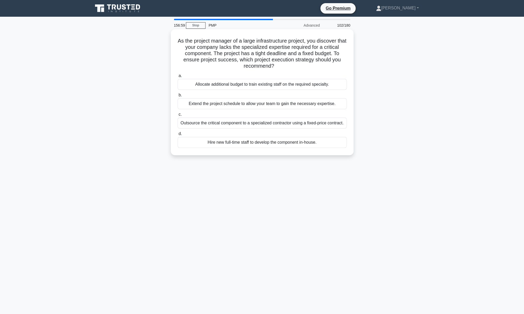
click at [251, 123] on div "Outsource the critical component to a specialized contractor using a fixed-pric…" at bounding box center [262, 122] width 169 height 11
click at [178, 116] on input "c. Outsource the critical component to a specialized contractor using a fixed-p…" at bounding box center [178, 114] width 0 height 3
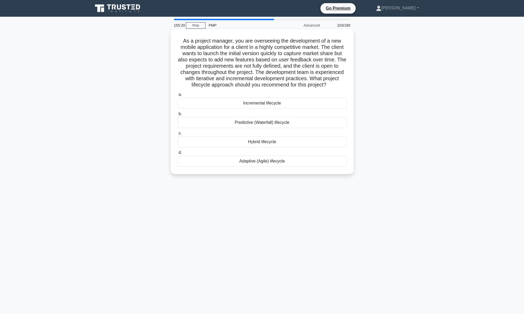
click at [266, 163] on div "Adaptive (Agile) lifecycle" at bounding box center [262, 161] width 169 height 11
click at [178, 154] on input "d. Adaptive (Agile) lifecycle" at bounding box center [178, 152] width 0 height 3
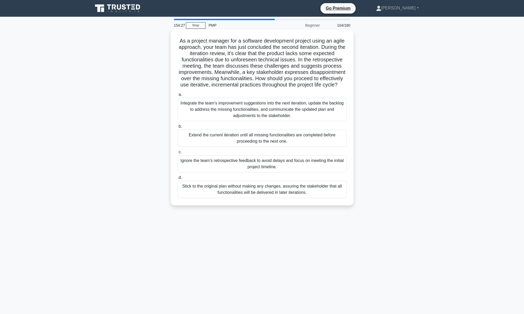
click at [252, 111] on div "Integrate the team's improvement suggestions into the next iteration, update th…" at bounding box center [262, 109] width 169 height 23
click at [178, 96] on input "a. Integrate the team's improvement suggestions into the next iteration, update…" at bounding box center [178, 94] width 0 height 3
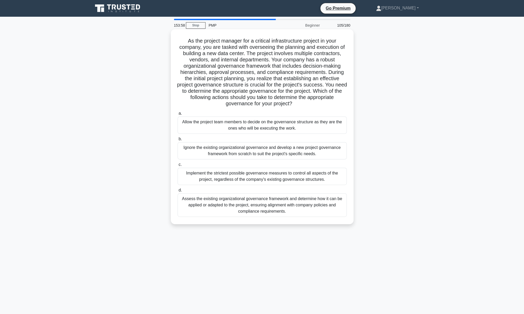
click at [239, 205] on div "Assess the existing organizational governance framework and determine how it ca…" at bounding box center [262, 204] width 169 height 23
click at [178, 192] on input "d. Assess the existing organizational governance framework and determine how it…" at bounding box center [178, 189] width 0 height 3
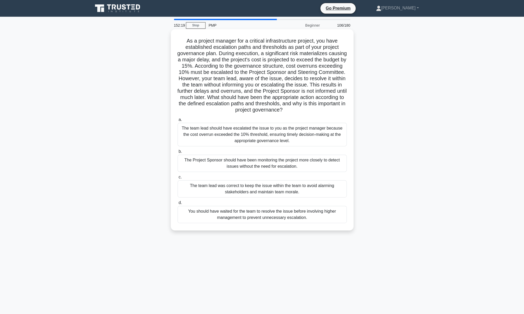
click at [241, 132] on div "The team lead should have escalated the issue to you as the project manager bec…" at bounding box center [262, 134] width 169 height 23
click at [178, 121] on input "a. The team lead should have escalated the issue to you as the project manager …" at bounding box center [178, 119] width 0 height 3
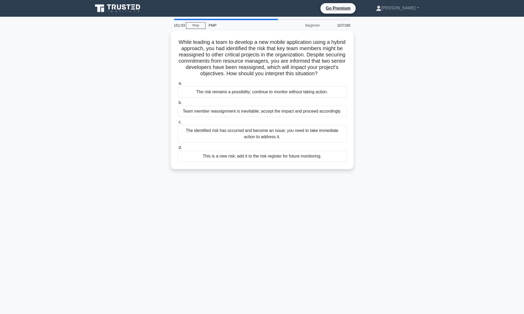
click at [241, 132] on div "The identified risk has occurred and become an issue; you need to take immediat…" at bounding box center [262, 133] width 169 height 17
click at [178, 124] on input "c. The identified risk has occurred and become an issue; you need to take immed…" at bounding box center [178, 121] width 0 height 3
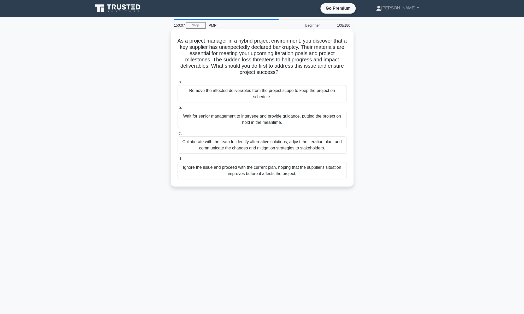
click at [274, 145] on div "Collaborate with the team to identify alternative solutions, adjust the iterati…" at bounding box center [262, 144] width 169 height 17
click at [178, 135] on input "c. Collaborate with the team to identify alternative solutions, adjust the iter…" at bounding box center [178, 133] width 0 height 3
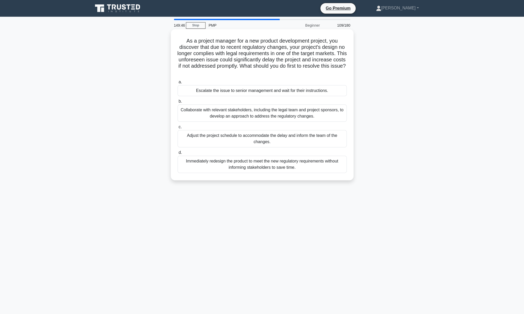
click at [279, 113] on div "Collaborate with relevant stakeholders, including the legal team and project sp…" at bounding box center [262, 112] width 169 height 17
click at [178, 103] on input "b. Collaborate with relevant stakeholders, including the legal team and project…" at bounding box center [178, 101] width 0 height 3
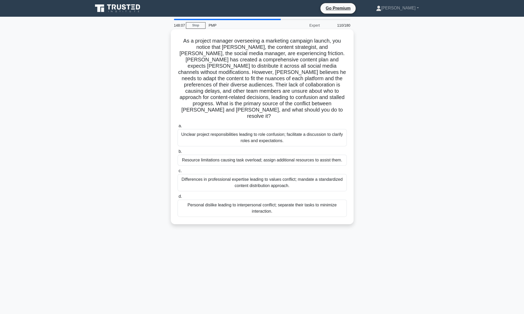
click at [284, 174] on div "Differences in professional expertise leading to values conflict; mandate a sta…" at bounding box center [262, 182] width 169 height 17
click at [178, 170] on input "c. Differences in professional expertise leading to values conflict; mandate a …" at bounding box center [178, 170] width 0 height 3
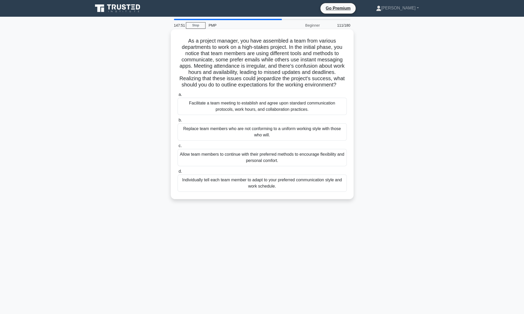
click at [277, 107] on div "Facilitate a team meeting to establish and agree upon standard communication pr…" at bounding box center [262, 106] width 169 height 17
click at [178, 96] on input "a. Facilitate a team meeting to establish and agree upon standard communication…" at bounding box center [178, 94] width 0 height 3
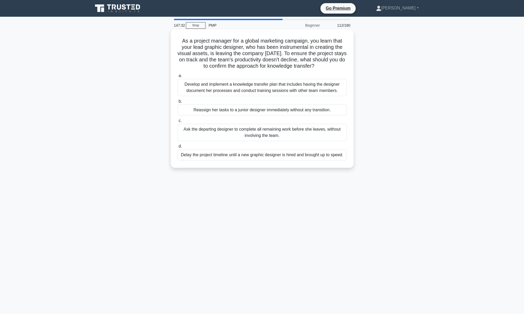
click at [268, 90] on div "Develop and implement a knowledge transfer plan that includes having the design…" at bounding box center [262, 87] width 169 height 17
click at [178, 78] on input "a. Develop and implement a knowledge transfer plan that includes having the des…" at bounding box center [178, 75] width 0 height 3
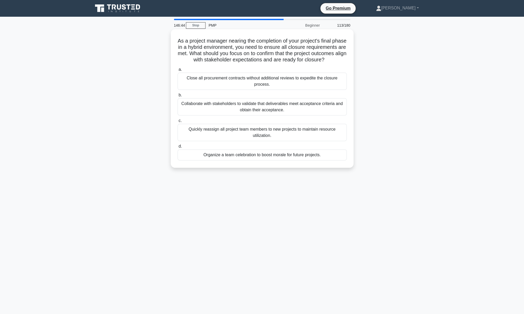
click at [269, 108] on div "Collaborate with stakeholders to validate that deliverables meet acceptance cri…" at bounding box center [262, 106] width 169 height 17
click at [178, 97] on input "b. Collaborate with stakeholders to validate that deliverables meet acceptance …" at bounding box center [178, 94] width 0 height 3
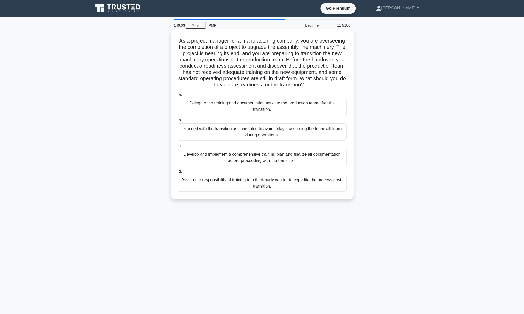
click at [261, 161] on div "Develop and implement a comprehensive training plan and finalize all documentat…" at bounding box center [262, 157] width 169 height 17
click at [178, 147] on input "c. Develop and implement a comprehensive training plan and finalize all documen…" at bounding box center [178, 145] width 0 height 3
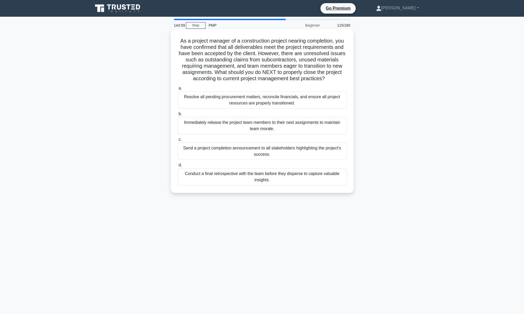
click at [259, 102] on div "Resolve all pending procurement matters, reconcile financials, and ensure all p…" at bounding box center [262, 99] width 169 height 17
click at [178, 90] on input "a. Resolve all pending procurement matters, reconcile financials, and ensure al…" at bounding box center [178, 88] width 0 height 3
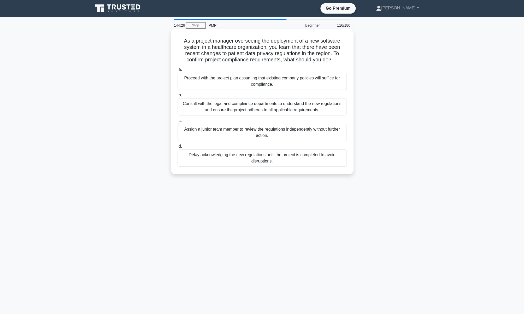
click at [246, 109] on div "Consult with the legal and compliance departments to understand the new regulat…" at bounding box center [262, 106] width 169 height 17
click at [178, 97] on input "b. Consult with the legal and compliance departments to understand the new regu…" at bounding box center [178, 94] width 0 height 3
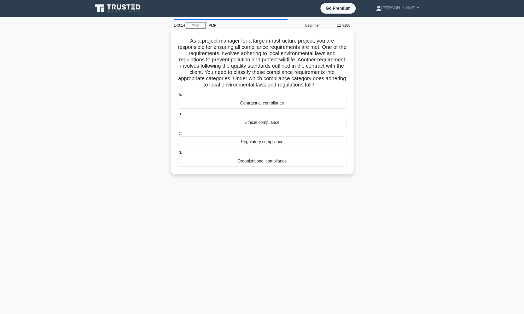
click at [269, 143] on div "Regulatory compliance" at bounding box center [262, 141] width 169 height 11
click at [178, 135] on input "c. Regulatory compliance" at bounding box center [178, 133] width 0 height 3
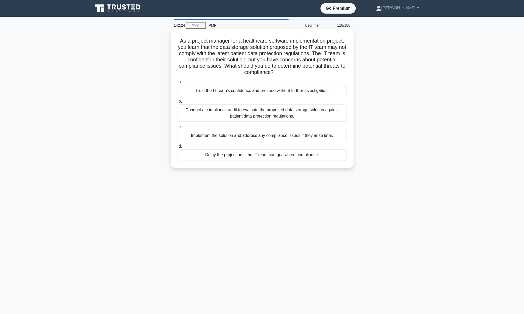
click at [260, 116] on div "Conduct a compliance audit to evaluate the proposed data storage solution again…" at bounding box center [262, 112] width 169 height 17
click at [178, 103] on input "b. Conduct a compliance audit to evaluate the proposed data storage solution ag…" at bounding box center [178, 101] width 0 height 3
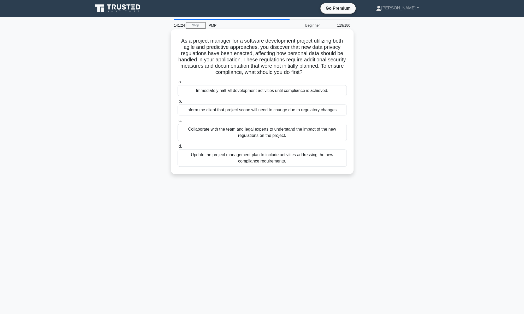
click at [261, 133] on div "Collaborate with the team and legal experts to understand the impact of the new…" at bounding box center [262, 132] width 169 height 17
click at [178, 122] on input "c. Collaborate with the team and legal experts to understand the impact of the …" at bounding box center [178, 120] width 0 height 3
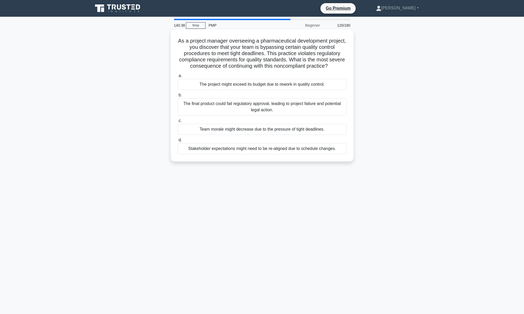
click at [257, 105] on div "The final product could fail regulatory approval, leading to project failure an…" at bounding box center [262, 106] width 169 height 17
click at [178, 97] on input "b. The final product could fail regulatory approval, leading to project failure…" at bounding box center [178, 94] width 0 height 3
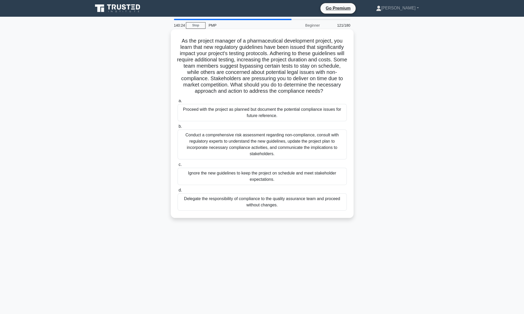
click at [264, 145] on div "Conduct a comprehensive risk assessment regarding non-compliance, consult with …" at bounding box center [262, 144] width 169 height 30
click at [178, 128] on input "b. Conduct a comprehensive risk assessment regarding non-compliance, consult wi…" at bounding box center [178, 126] width 0 height 3
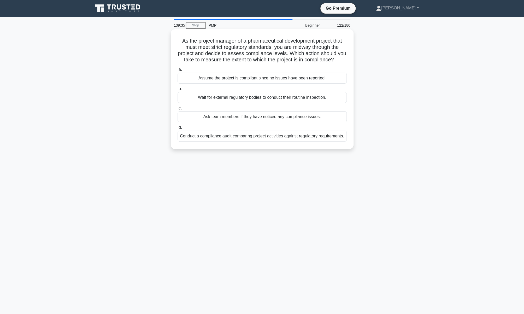
click at [264, 139] on div "Conduct a compliance audit comparing project activities against regulatory requ…" at bounding box center [262, 136] width 169 height 11
click at [178, 129] on input "d. Conduct a compliance audit comparing project activities against regulatory r…" at bounding box center [178, 127] width 0 height 3
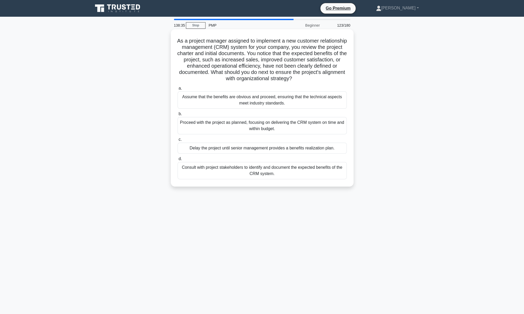
click at [243, 170] on div "Consult with project stakeholders to identify and document the expected benefit…" at bounding box center [262, 170] width 169 height 17
click at [178, 161] on input "d. Consult with project stakeholders to identify and document the expected bene…" at bounding box center [178, 158] width 0 height 3
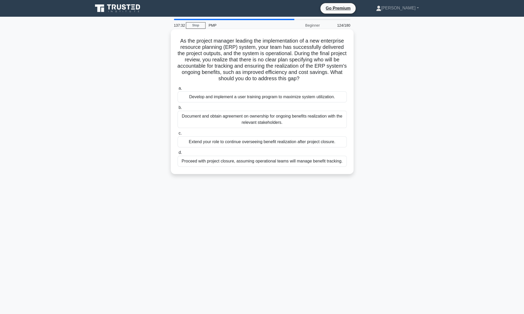
click at [251, 120] on div "Document and obtain agreement on ownership for ongoing benefits realization wit…" at bounding box center [262, 119] width 169 height 17
click at [178, 109] on input "b. Document and obtain agreement on ownership for ongoing benefits realization …" at bounding box center [178, 107] width 0 height 3
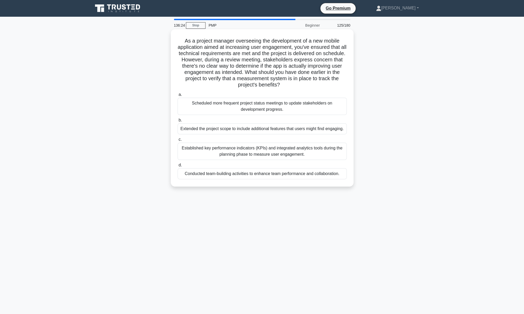
click at [252, 150] on div "Established key performance indicators (KPIs) and integrated analytics tools du…" at bounding box center [262, 151] width 169 height 17
click at [178, 141] on input "c. Established key performance indicators (KPIs) and integrated analytics tools…" at bounding box center [178, 139] width 0 height 3
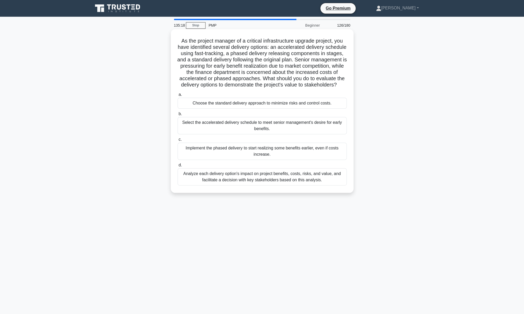
click at [237, 176] on div "Analyze each delivery option's impact on project benefits, costs, risks, and va…" at bounding box center [262, 176] width 169 height 17
click at [178, 167] on input "d. Analyze each delivery option's impact on project benefits, costs, risks, and…" at bounding box center [178, 164] width 0 height 3
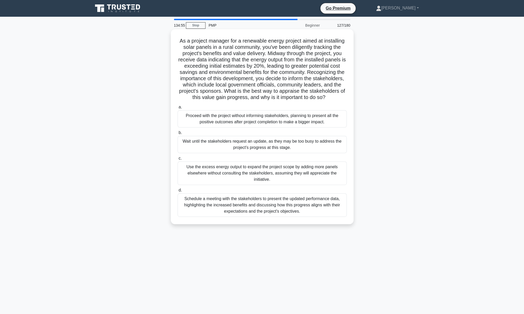
click at [230, 208] on div "Schedule a meeting with the stakeholders to present the updated performance dat…" at bounding box center [262, 204] width 169 height 23
click at [178, 192] on input "d. Schedule a meeting with the stakeholders to present the updated performance …" at bounding box center [178, 189] width 0 height 3
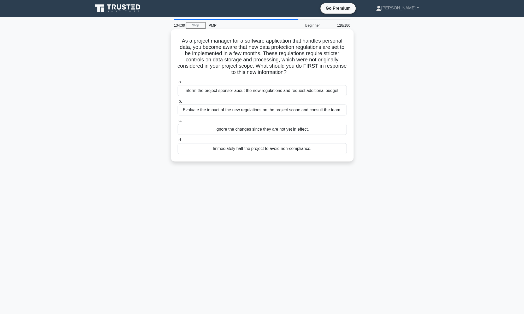
click at [233, 111] on div "Evaluate the impact of the new regulations on the project scope and consult the…" at bounding box center [262, 109] width 169 height 11
click at [178, 103] on input "b. Evaluate the impact of the new regulations on the project scope and consult …" at bounding box center [178, 101] width 0 height 3
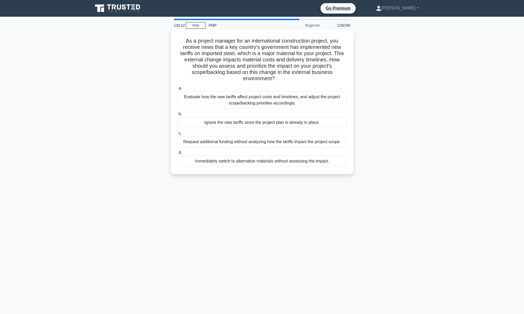
click at [235, 96] on div "Evaluate how the new tariffs affect project costs and timelines, and adjust the…" at bounding box center [262, 99] width 169 height 17
click at [178, 90] on input "a. Evaluate how the new tariffs affect project costs and timelines, and adjust …" at bounding box center [178, 88] width 0 height 3
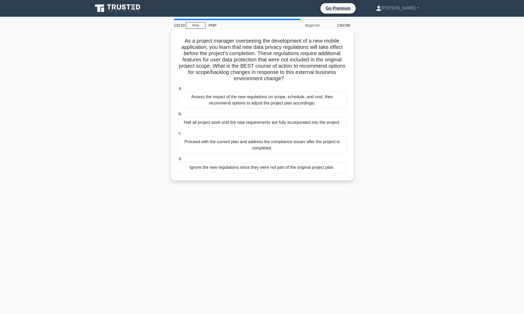
click at [234, 98] on div "Assess the impact of the new regulations on scope, schedule, and cost, then rec…" at bounding box center [262, 99] width 169 height 17
click at [178, 90] on input "a. Assess the impact of the new regulations on scope, schedule, and cost, then …" at bounding box center [178, 88] width 0 height 3
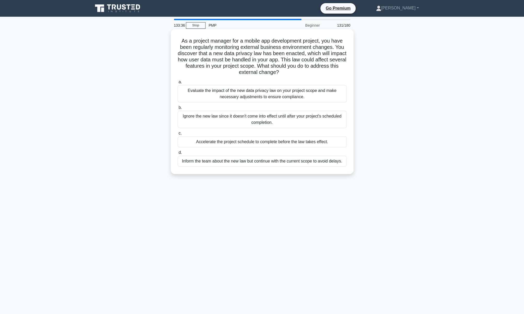
click at [237, 95] on div "Evaluate the impact of the new data privacy law on your project scope and make …" at bounding box center [262, 93] width 169 height 17
click at [178, 84] on input "a. Evaluate the impact of the new data privacy law on your project scope and ma…" at bounding box center [178, 81] width 0 height 3
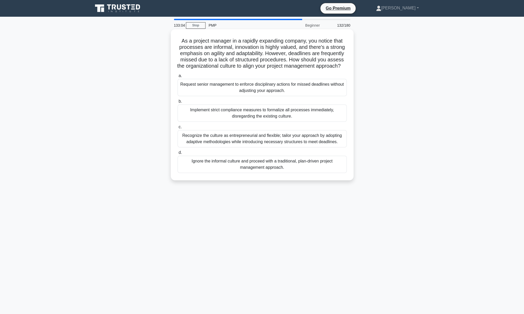
click at [208, 147] on div "Recognize the culture as entrepreneurial and flexible; tailor your approach by …" at bounding box center [262, 138] width 169 height 17
click at [178, 129] on input "c. Recognize the culture as entrepreneurial and flexible; tailor your approach …" at bounding box center [178, 126] width 0 height 3
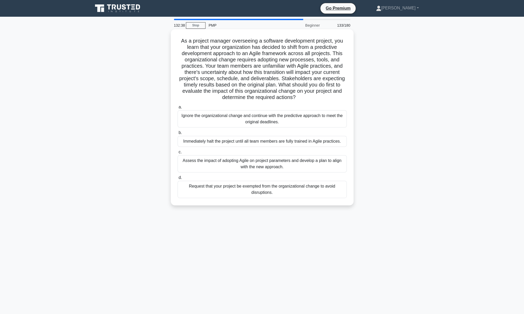
click at [209, 162] on div "Assess the impact of adopting Agile on project parameters and develop a plan to…" at bounding box center [262, 163] width 169 height 17
click at [178, 154] on input "c. Assess the impact of adopting Agile on project parameters and develop a plan…" at bounding box center [178, 151] width 0 height 3
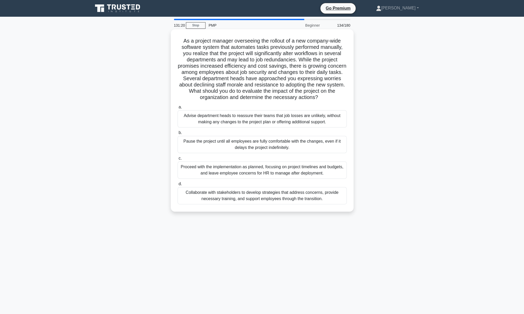
click at [261, 199] on div "Collaborate with stakeholders to develop strategies that address concerns, prov…" at bounding box center [262, 195] width 169 height 17
click at [178, 186] on input "d. Collaborate with stakeholders to develop strategies that address concerns, p…" at bounding box center [178, 183] width 0 height 3
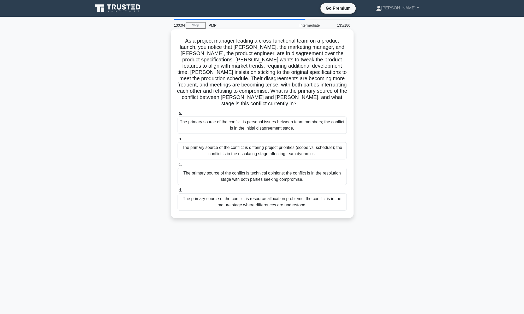
click at [291, 145] on div "The primary source of the conflict is differing project priorities (scope vs. s…" at bounding box center [262, 150] width 169 height 17
click at [178, 141] on input "b. The primary source of the conflict is differing project priorities (scope vs…" at bounding box center [178, 138] width 0 height 3
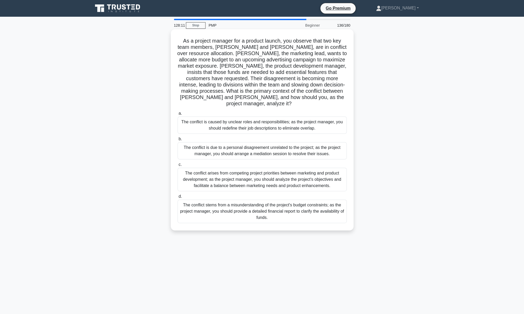
click at [256, 174] on div "The conflict arises from competing project priorities between marketing and pro…" at bounding box center [262, 179] width 169 height 23
click at [178, 166] on input "c. The conflict arises from competing project priorities between marketing and …" at bounding box center [178, 164] width 0 height 3
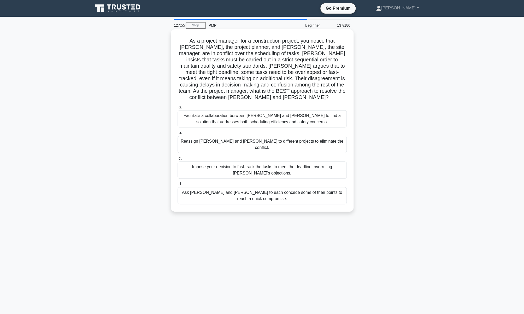
click at [255, 115] on div "Facilitate a collaboration between [PERSON_NAME] and [PERSON_NAME] to find a so…" at bounding box center [262, 118] width 169 height 17
click at [178, 109] on input "a. Facilitate a collaboration between [PERSON_NAME] and [PERSON_NAME] to find a…" at bounding box center [178, 106] width 0 height 3
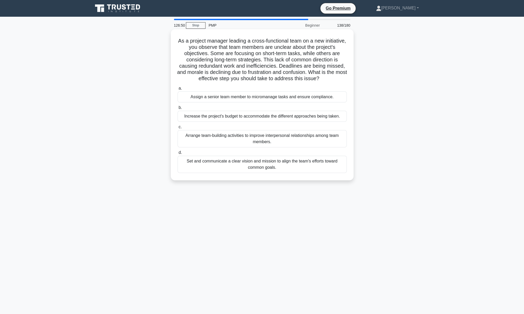
click at [281, 165] on div "Set and communicate a clear vision and mission to align the team's efforts towa…" at bounding box center [262, 164] width 169 height 17
click at [178, 154] on input "d. Set and communicate a clear vision and mission to align the team's efforts t…" at bounding box center [178, 152] width 0 height 3
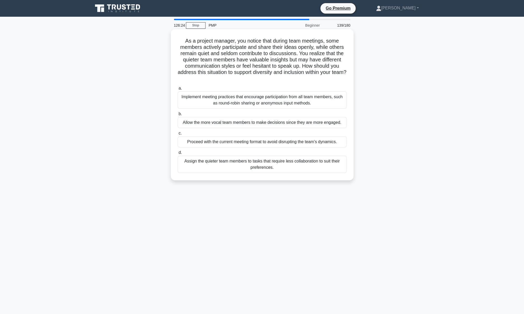
click at [279, 102] on div "Implement meeting practices that encourage participation from all team members,…" at bounding box center [262, 99] width 169 height 17
click at [178, 90] on input "a. Implement meeting practices that encourage participation from all team membe…" at bounding box center [178, 88] width 0 height 3
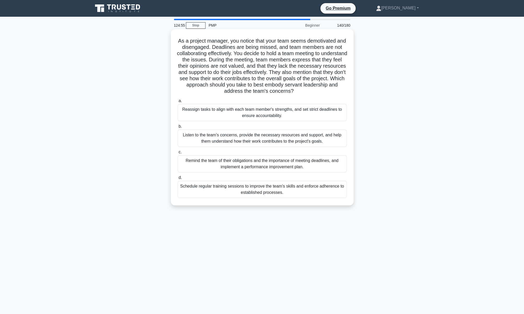
click at [273, 141] on div "Listen to the team's concerns, provide the necessary resources and support, and…" at bounding box center [262, 137] width 169 height 17
click at [178, 128] on input "b. Listen to the team's concerns, provide the necessary resources and support, …" at bounding box center [178, 126] width 0 height 3
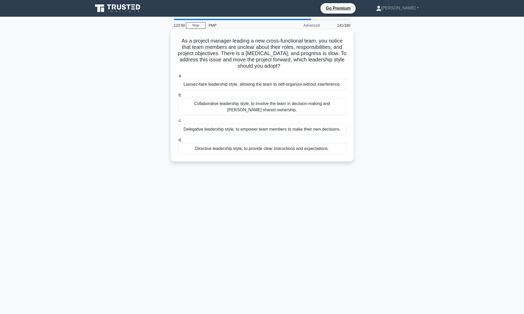
click at [257, 104] on div "Collaborative leadership style, to involve the team in decision-making and [PER…" at bounding box center [262, 106] width 169 height 17
click at [178, 97] on input "b. Collaborative leadership style, to involve the team in decision-making and […" at bounding box center [178, 94] width 0 height 3
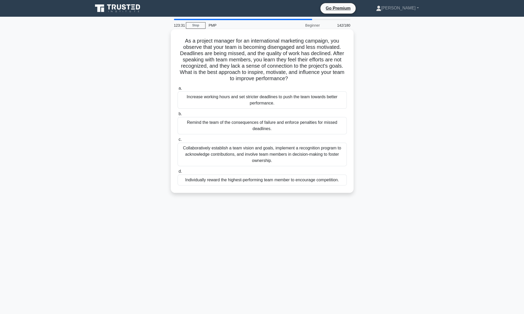
click at [239, 150] on div "Collaboratively establish a team vision and goals, implement a recognition prog…" at bounding box center [262, 154] width 169 height 23
click at [178, 141] on input "c. Collaboratively establish a team vision and goals, implement a recognition p…" at bounding box center [178, 139] width 0 height 3
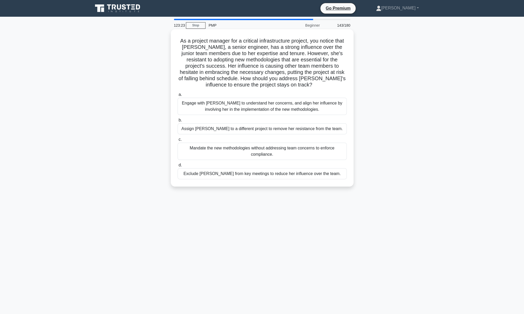
click at [245, 104] on div "Engage with [PERSON_NAME] to understand her concerns, and align her influence b…" at bounding box center [262, 106] width 169 height 17
click at [178, 96] on input "a. Engage with [PERSON_NAME] to understand her concerns, and align her influenc…" at bounding box center [178, 94] width 0 height 3
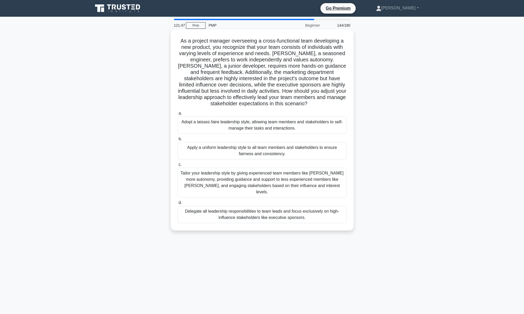
click at [248, 179] on div "Tailor your leadership style by giving experienced team members like [PERSON_NA…" at bounding box center [262, 183] width 169 height 30
click at [178, 166] on input "c. Tailor your leadership style by giving experienced team members like [PERSON…" at bounding box center [178, 164] width 0 height 3
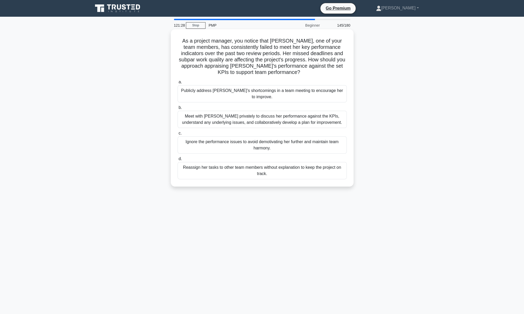
click at [279, 114] on div "Meet with [PERSON_NAME] privately to discuss her performance against the KPIs, …" at bounding box center [262, 119] width 169 height 17
click at [178, 109] on input "b. Meet with [PERSON_NAME] privately to discuss her performance against the KPI…" at bounding box center [178, 107] width 0 height 3
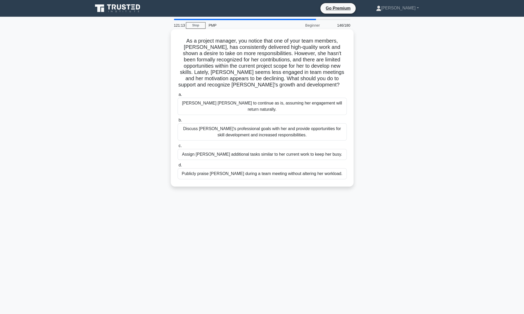
click at [262, 125] on div "Discuss [PERSON_NAME]'s professional goals with her and provide opportunities f…" at bounding box center [262, 131] width 169 height 17
click at [178, 122] on input "b. Discuss [PERSON_NAME]'s professional goals with her and provide opportunitie…" at bounding box center [178, 120] width 0 height 3
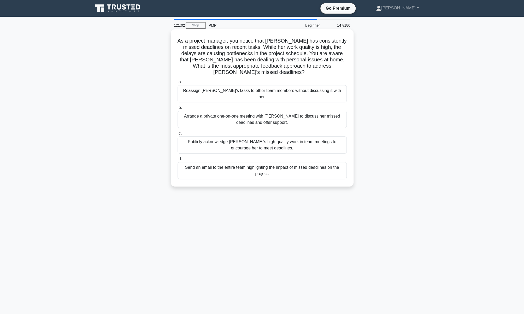
click at [272, 111] on div "Arrange a private one-on-one meeting with [PERSON_NAME] to discuss her missed d…" at bounding box center [262, 119] width 169 height 17
click at [178, 109] on input "b. Arrange a private one-on-one meeting with [PERSON_NAME] to discuss her misse…" at bounding box center [178, 107] width 0 height 3
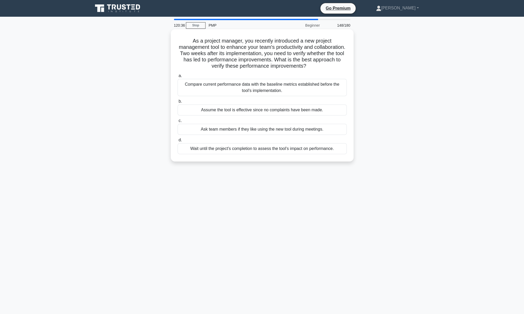
click at [258, 88] on div "Compare current performance data with the baseline metrics established before t…" at bounding box center [262, 87] width 169 height 17
click at [178, 78] on input "a. Compare current performance data with the baseline metrics established befor…" at bounding box center [178, 75] width 0 height 3
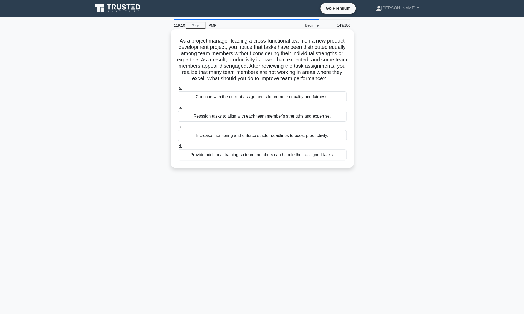
click at [249, 116] on div "Reassign tasks to align with each team member's strengths and expertise." at bounding box center [262, 116] width 169 height 11
click at [178, 109] on input "b. Reassign tasks to align with each team member's strengths and expertise." at bounding box center [178, 107] width 0 height 3
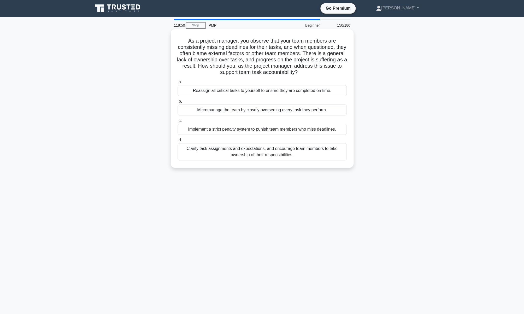
click at [245, 148] on div "Clarify task assignments and expectations, and encourage team members to take o…" at bounding box center [262, 151] width 169 height 17
click at [178, 142] on input "d. Clarify task assignments and expectations, and encourage team members to tak…" at bounding box center [178, 139] width 0 height 3
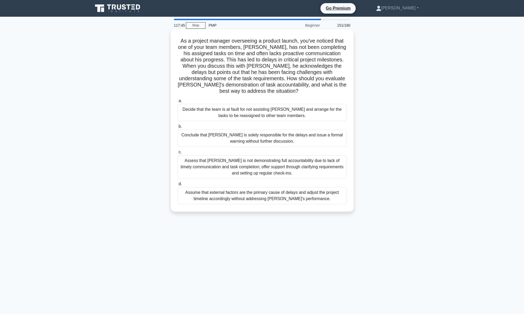
click at [281, 161] on div "Assess that [PERSON_NAME] is not demonstrating full accountability due to lack …" at bounding box center [262, 166] width 169 height 23
click at [178, 154] on input "c. Assess that [PERSON_NAME] is not demonstrating full accountability due to la…" at bounding box center [178, 151] width 0 height 3
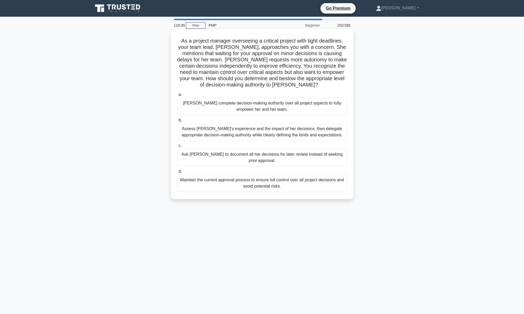
click at [271, 133] on div "Assess [PERSON_NAME]'s experience and the impact of her decisions, then delegat…" at bounding box center [262, 131] width 169 height 17
click at [178, 122] on input "b. Assess [PERSON_NAME]'s experience and the impact of her decisions, then dele…" at bounding box center [178, 120] width 0 height 3
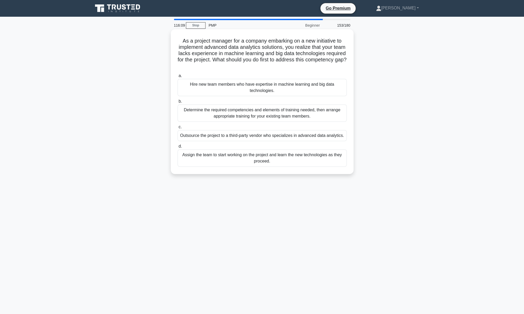
click at [246, 114] on div "Determine the required competencies and elements of training needed, then arran…" at bounding box center [262, 112] width 169 height 17
click at [178, 103] on input "b. Determine the required competencies and elements of training needed, then ar…" at bounding box center [178, 101] width 0 height 3
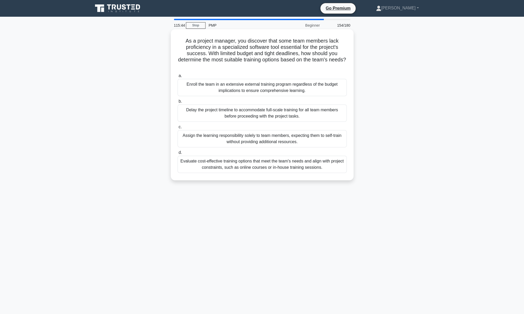
click at [243, 165] on div "Evaluate cost-effective training options that meet the team's needs and align w…" at bounding box center [262, 164] width 169 height 17
click at [178, 154] on input "d. Evaluate cost-effective training options that meet the team's needs and alig…" at bounding box center [178, 152] width 0 height 3
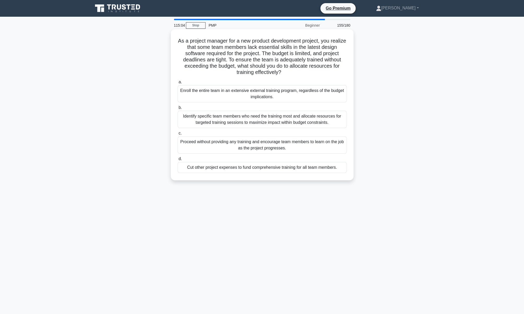
click at [236, 119] on div "Identify specific team members who need the training most and allocate resource…" at bounding box center [262, 119] width 169 height 17
click at [178, 109] on input "b. Identify specific team members who need the training most and allocate resou…" at bounding box center [178, 107] width 0 height 3
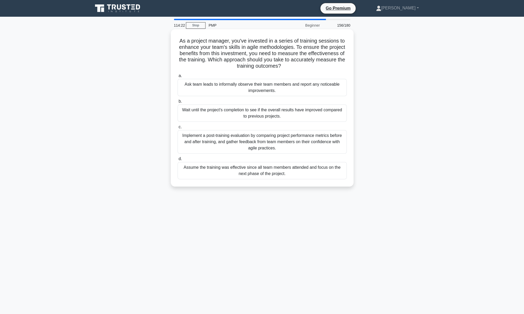
click at [236, 137] on div "Implement a post-training evaluation by comparing project performance metrics b…" at bounding box center [262, 141] width 169 height 23
click at [178, 129] on input "c. Implement a post-training evaluation by comparing project performance metric…" at bounding box center [178, 126] width 0 height 3
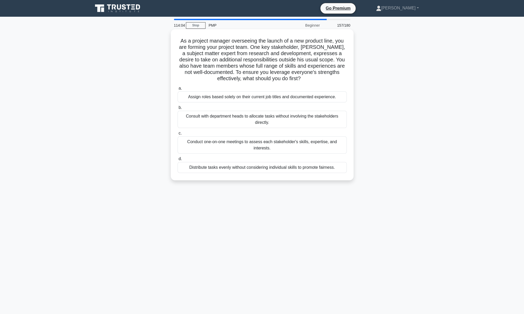
click at [254, 145] on div "Conduct one-on-one meetings to assess each stakeholder's skills, expertise, and…" at bounding box center [262, 144] width 169 height 17
click at [178, 135] on input "c. Conduct one-on-one meetings to assess each stakeholder's skills, expertise, …" at bounding box center [178, 133] width 0 height 3
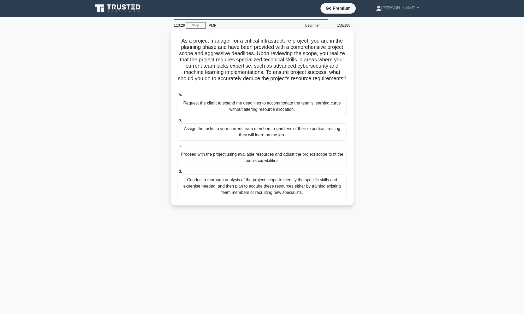
click at [254, 186] on div "Conduct a thorough analysis of the project scope to identify the specific skill…" at bounding box center [262, 185] width 169 height 23
click at [178, 173] on input "d. Conduct a thorough analysis of the project scope to identify the specific sk…" at bounding box center [178, 171] width 0 height 3
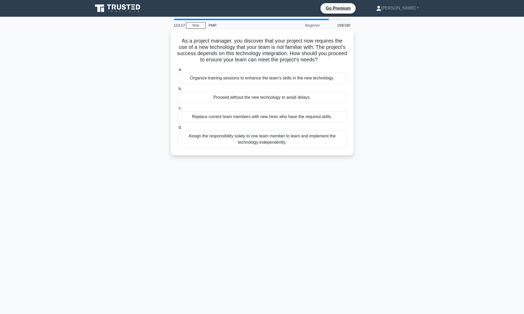
click at [291, 79] on div "Organize training sessions to enhance the team's skills in the new technology." at bounding box center [262, 78] width 169 height 11
click at [178, 71] on input "a. Organize training sessions to enhance the team's skills in the new technolog…" at bounding box center [178, 69] width 0 height 3
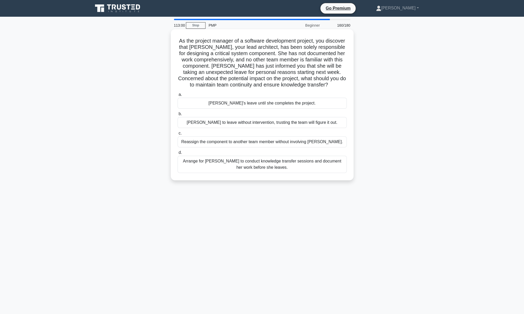
click at [252, 165] on div "Arrange for [PERSON_NAME] to conduct knowledge transfer sessions and document h…" at bounding box center [262, 164] width 169 height 17
click at [178, 154] on input "d. Arrange for [PERSON_NAME] to conduct knowledge transfer sessions and documen…" at bounding box center [178, 152] width 0 height 3
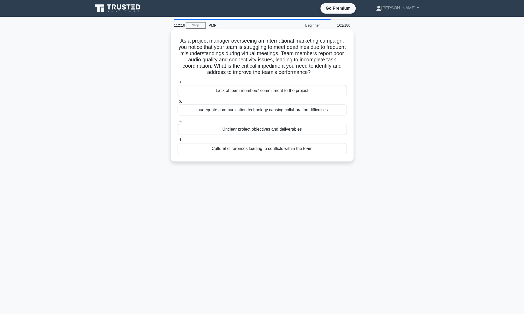
click at [253, 109] on div "Inadequate communication technology causing collaboration difficulties" at bounding box center [262, 109] width 169 height 11
click at [178, 103] on input "b. Inadequate communication technology causing collaboration difficulties" at bounding box center [178, 101] width 0 height 3
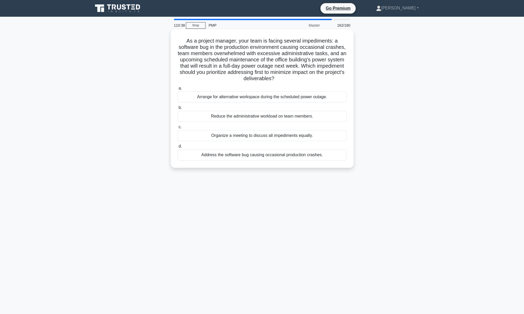
click at [255, 137] on div "Organize a meeting to discuss all impediments equally." at bounding box center [262, 135] width 169 height 11
click at [178, 129] on input "c. Organize a meeting to discuss all impediments equally." at bounding box center [178, 126] width 0 height 3
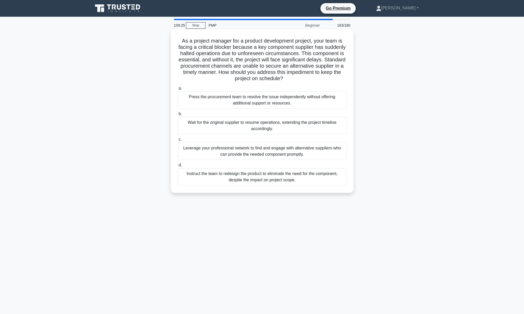
click at [262, 153] on div "Leverage your professional network to find and engage with alternative supplier…" at bounding box center [262, 151] width 169 height 17
click at [178, 141] on input "c. Leverage your professional network to find and engage with alternative suppl…" at bounding box center [178, 139] width 0 height 3
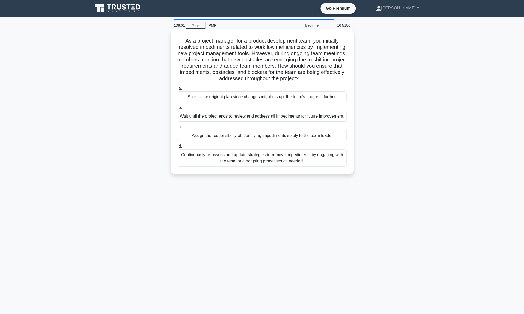
click at [273, 165] on div "Continuously re-assess and update strategies to remove impediments by engaging …" at bounding box center [262, 157] width 169 height 17
click at [178, 148] on input "d. Continuously re-assess and update strategies to remove impediments by engagi…" at bounding box center [178, 146] width 0 height 3
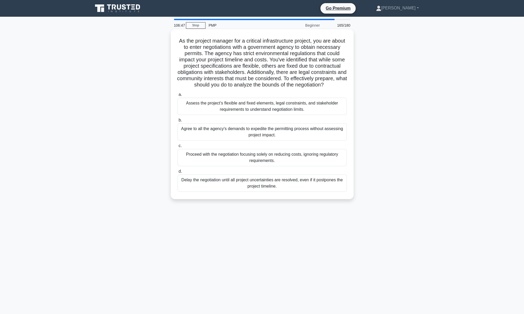
click at [245, 108] on div "Assess the project’s flexible and fixed elements, legal constraints, and stakeh…" at bounding box center [262, 106] width 169 height 17
click at [178, 96] on input "a. Assess the project’s flexible and fixed elements, legal constraints, and sta…" at bounding box center [178, 94] width 0 height 3
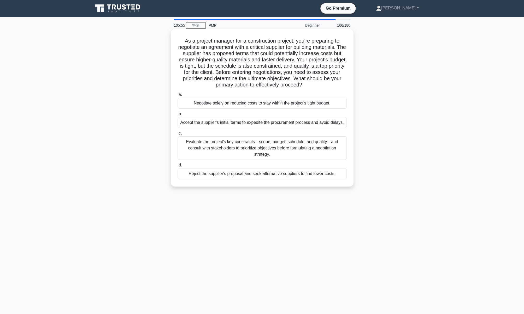
click at [253, 146] on div "Evaluate the project's key constraints—scope, budget, schedule, and quality—and…" at bounding box center [262, 147] width 169 height 23
click at [178, 135] on input "c. Evaluate the project's key constraints—scope, budget, schedule, and quality—…" at bounding box center [178, 133] width 0 height 3
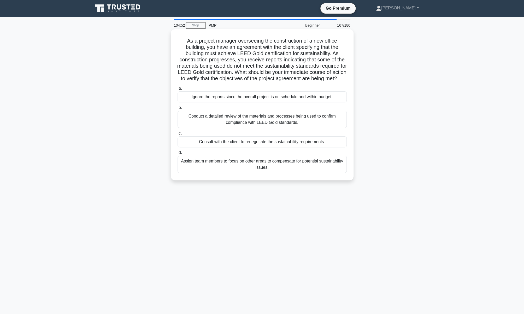
click at [241, 128] on div "Conduct a detailed review of the materials and processes being used to confirm …" at bounding box center [262, 119] width 169 height 17
click at [178, 109] on input "b. Conduct a detailed review of the materials and processes being used to confi…" at bounding box center [178, 107] width 0 height 3
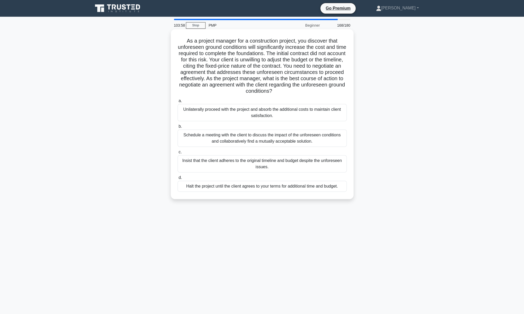
click at [240, 139] on div "Schedule a meeting with the client to discuss the impact of the unforeseen cond…" at bounding box center [262, 137] width 169 height 17
click at [178, 128] on input "b. Schedule a meeting with the client to discuss the impact of the unforeseen c…" at bounding box center [178, 126] width 0 height 3
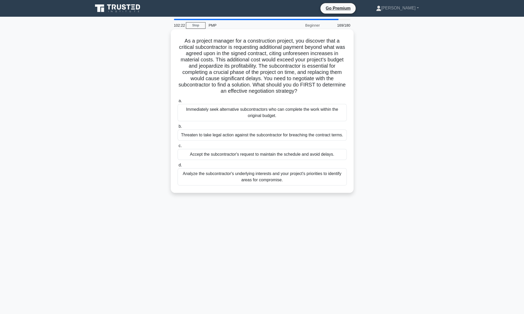
click at [250, 174] on div "Analyze the subcontractor's underlying interests and your project's priorities …" at bounding box center [262, 176] width 169 height 17
click at [178, 167] on input "d. Analyze the subcontractor's underlying interests and your project's prioriti…" at bounding box center [178, 164] width 0 height 3
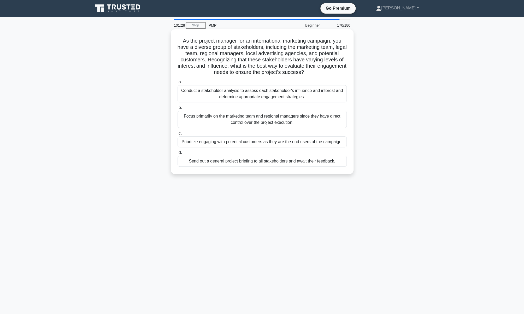
click at [237, 96] on div "Conduct a stakeholder analysis to assess each stakeholder's influence and inter…" at bounding box center [262, 93] width 169 height 17
click at [178, 84] on input "a. Conduct a stakeholder analysis to assess each stakeholder's influence and in…" at bounding box center [178, 81] width 0 height 3
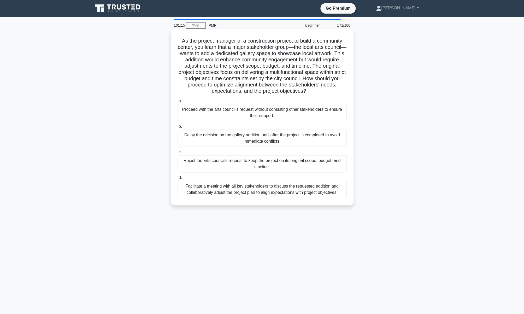
click at [230, 191] on div "Facilitate a meeting with all key stakeholders to discuss the requested additio…" at bounding box center [262, 189] width 169 height 17
click at [178, 179] on input "d. Facilitate a meeting with all key stakeholders to discuss the requested addi…" at bounding box center [178, 177] width 0 height 3
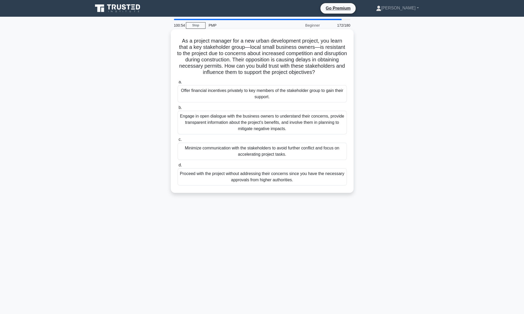
click at [255, 124] on div "Engage in open dialogue with the business owners to understand their concerns, …" at bounding box center [262, 122] width 169 height 23
click at [178, 109] on input "b. Engage in open dialogue with the business owners to understand their concern…" at bounding box center [178, 107] width 0 height 3
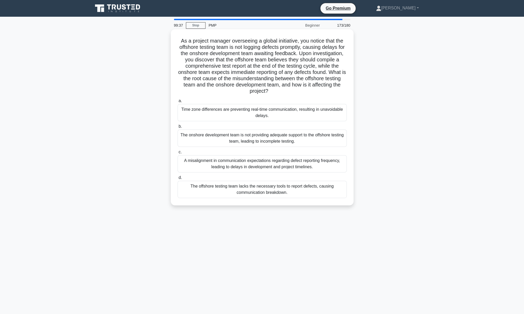
click at [264, 166] on div "A misalignment in communication expectations regarding defect reporting frequen…" at bounding box center [262, 163] width 169 height 17
click at [178, 154] on input "c. A misalignment in communication expectations regarding defect reporting freq…" at bounding box center [178, 151] width 0 height 3
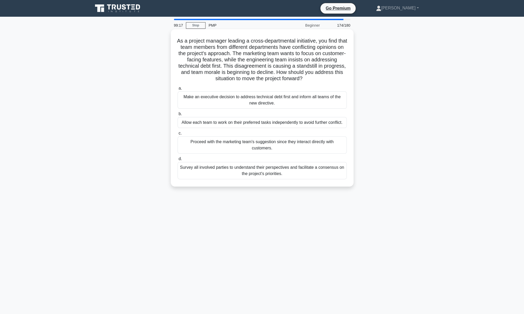
click at [258, 170] on div "Survey all involved parties to understand their perspectives and facilitate a c…" at bounding box center [262, 170] width 169 height 17
click at [178, 161] on input "d. Survey all involved parties to understand their perspectives and facilitate …" at bounding box center [178, 158] width 0 height 3
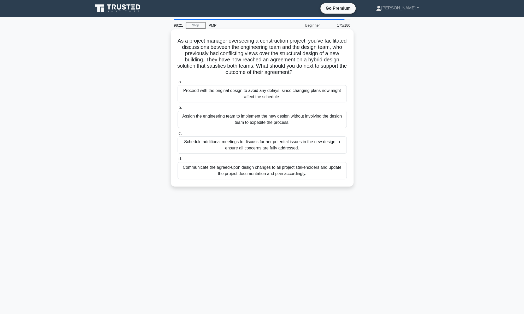
click at [263, 169] on div "Communicate the agreed-upon design changes to all project stakeholders and upda…" at bounding box center [262, 170] width 169 height 17
click at [178, 161] on input "d. Communicate the agreed-upon design changes to all project stakeholders and u…" at bounding box center [178, 158] width 0 height 3
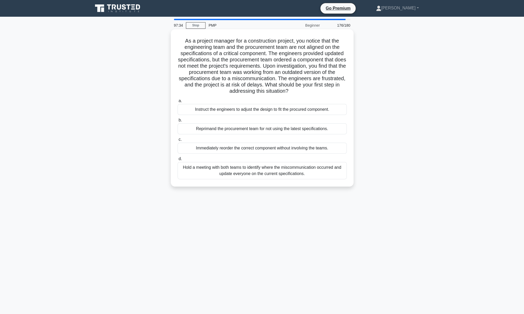
click at [269, 169] on div "Hold a meeting with both teams to identify where the miscommunication occurred …" at bounding box center [262, 170] width 169 height 17
click at [178, 161] on input "d. Hold a meeting with both teams to identify where the miscommunication occurr…" at bounding box center [178, 158] width 0 height 3
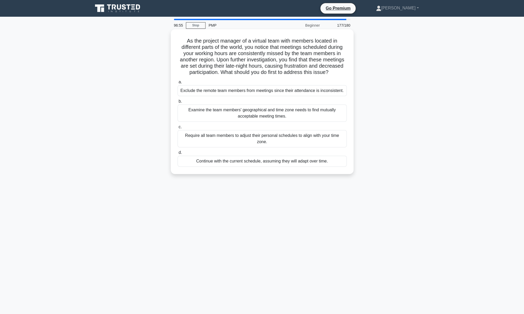
click at [260, 112] on div "Examine the team members' geographical and time zone needs to find mutually acc…" at bounding box center [262, 112] width 169 height 17
click at [178, 103] on input "b. Examine the team members' geographical and time zone needs to find mutually …" at bounding box center [178, 101] width 0 height 3
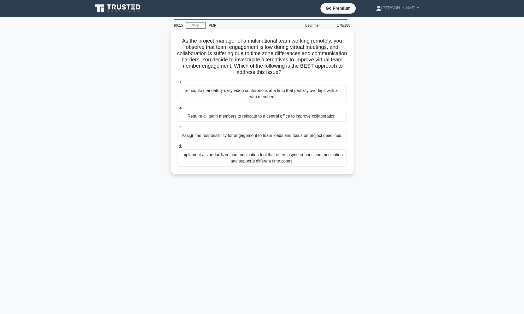
click at [249, 159] on div "Implement a standardized communication tool that offers asynchronous communicat…" at bounding box center [262, 157] width 169 height 17
click at [178, 148] on input "d. Implement a standardized communication tool that offers asynchronous communi…" at bounding box center [178, 146] width 0 height 3
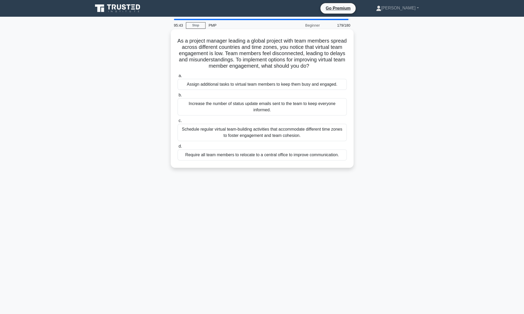
click at [248, 135] on div "Schedule regular virtual team-building activities that accommodate different ti…" at bounding box center [262, 132] width 169 height 17
click at [178, 122] on input "c. Schedule regular virtual team-building activities that accommodate different…" at bounding box center [178, 120] width 0 height 3
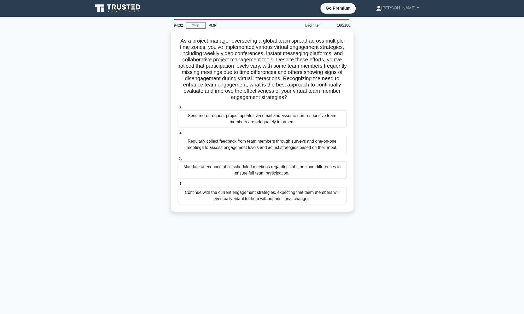
click at [262, 145] on div "Regularly collect feedback from team members through surveys and one-on-one mee…" at bounding box center [262, 144] width 169 height 17
click at [178, 134] on input "b. Regularly collect feedback from team members through surveys and one-on-one …" at bounding box center [178, 132] width 0 height 3
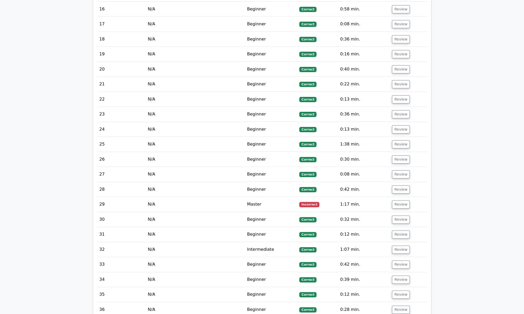
scroll to position [979, 0]
click at [396, 200] on button "Review" at bounding box center [401, 204] width 18 height 8
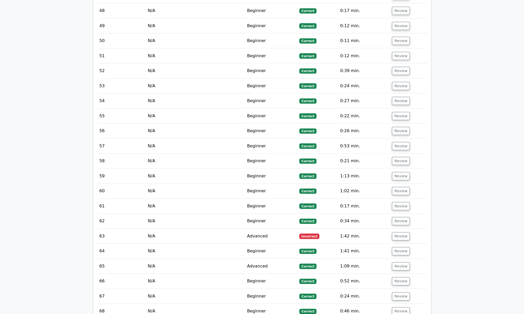
scroll to position [1750, 0]
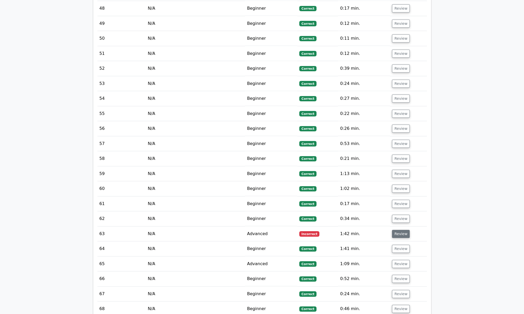
click at [399, 230] on button "Review" at bounding box center [401, 234] width 18 height 8
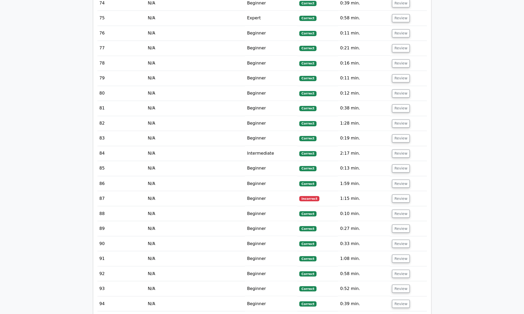
scroll to position [2442, 0]
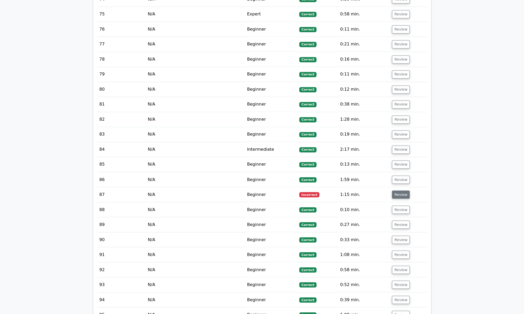
click at [400, 190] on button "Review" at bounding box center [401, 194] width 18 height 8
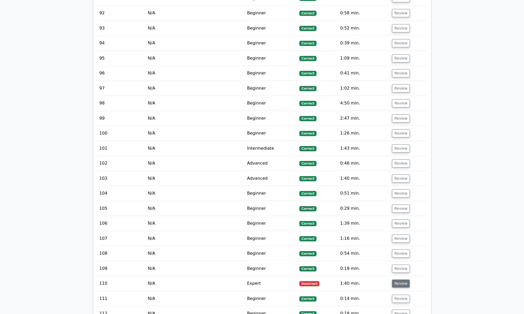
click at [399, 279] on button "Review" at bounding box center [401, 283] width 18 height 8
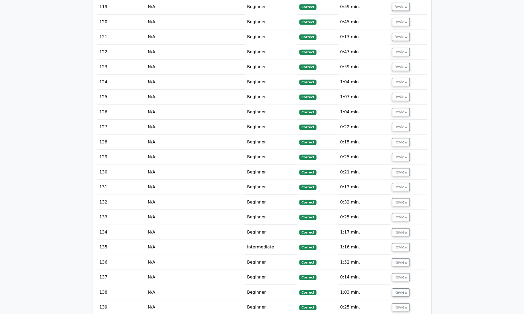
scroll to position [3794, 0]
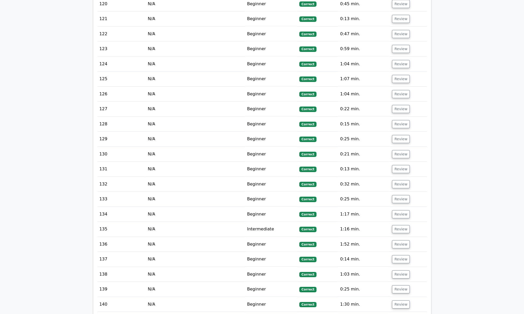
click at [399, 314] on button "Review" at bounding box center [401, 319] width 18 height 8
click at [400, 314] on button "Review" at bounding box center [401, 319] width 18 height 8
click at [397, 314] on button "Review" at bounding box center [401, 319] width 18 height 8
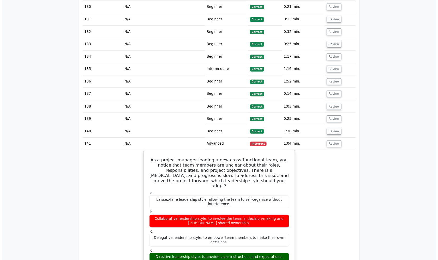
scroll to position [3940, 0]
